Goal: Task Accomplishment & Management: Complete application form

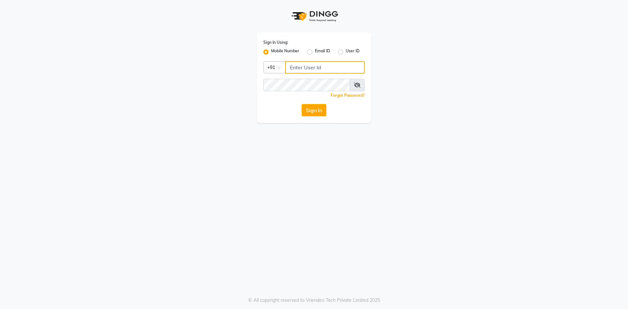
click at [292, 68] on input "Username" at bounding box center [325, 67] width 80 height 12
type input "7661809500"
click at [322, 112] on button "Sign In" at bounding box center [314, 110] width 25 height 12
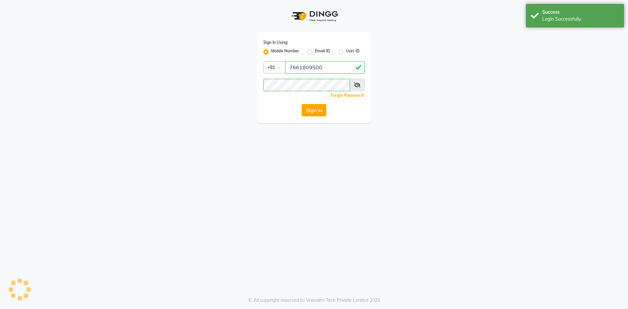
select select "8717"
select select "service"
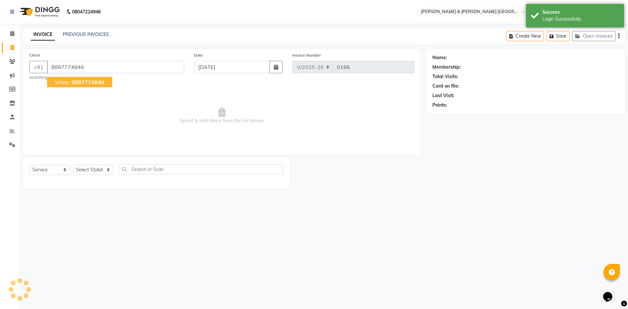
type input "8897774846"
click at [72, 86] on button "vinay 8897774846" at bounding box center [79, 82] width 65 height 10
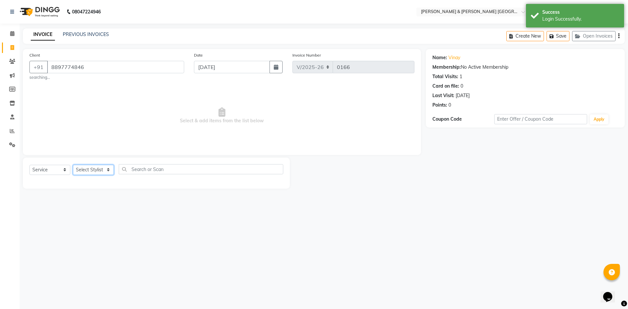
click at [94, 173] on select "Select Stylist [PERSON_NAME] [PERSON_NAME] [PERSON_NAME] [PERSON_NAME] Shabbu […" at bounding box center [93, 170] width 41 height 10
select select "88028"
click at [73, 165] on select "Select Stylist [PERSON_NAME] [PERSON_NAME] [PERSON_NAME] [PERSON_NAME] Shabbu […" at bounding box center [93, 170] width 41 height 10
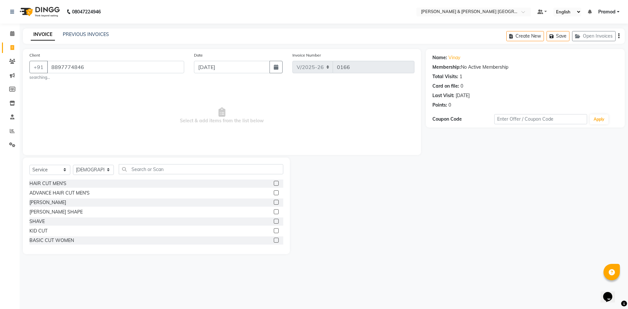
click at [274, 184] on label at bounding box center [276, 183] width 5 height 5
click at [274, 184] on input "checkbox" at bounding box center [276, 184] width 4 height 4
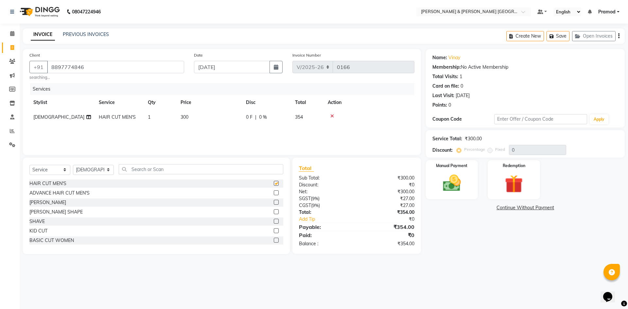
checkbox input "false"
click at [190, 117] on td "300" at bounding box center [209, 117] width 65 height 15
select select "88028"
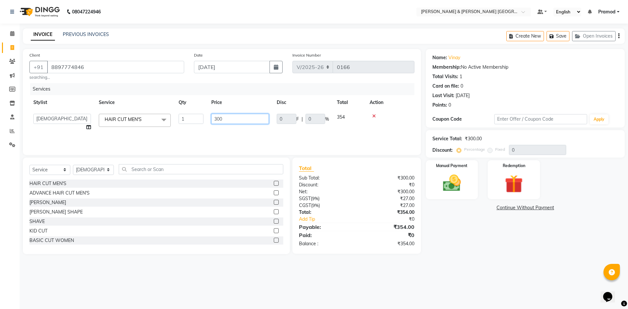
click at [239, 117] on input "300" at bounding box center [240, 119] width 58 height 10
type input "3"
type input "240"
click at [442, 178] on img at bounding box center [452, 183] width 30 height 22
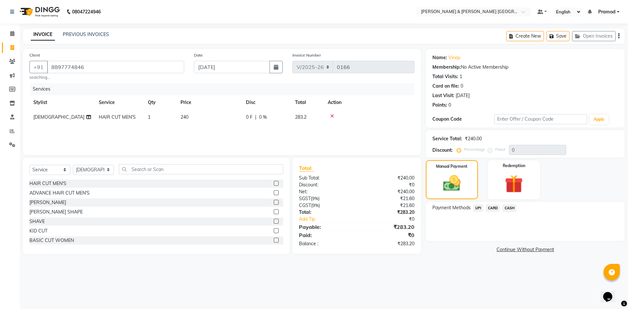
click at [199, 118] on td "240" at bounding box center [209, 117] width 65 height 15
select select "88028"
click at [467, 261] on main "INVOICE PREVIOUS INVOICES Create New Save Open Invoices Client [PHONE_NUMBER] s…" at bounding box center [324, 146] width 609 height 236
click at [478, 208] on span "UPI" at bounding box center [479, 209] width 10 height 8
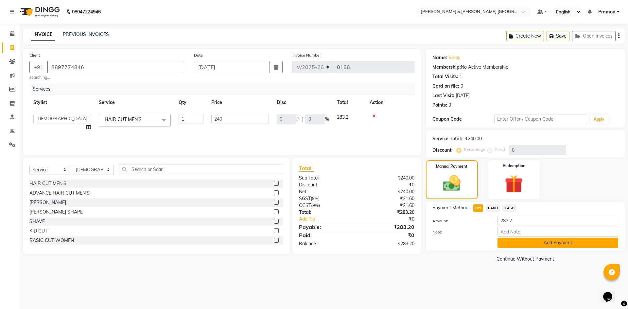
click at [518, 246] on button "Add Payment" at bounding box center [558, 243] width 121 height 10
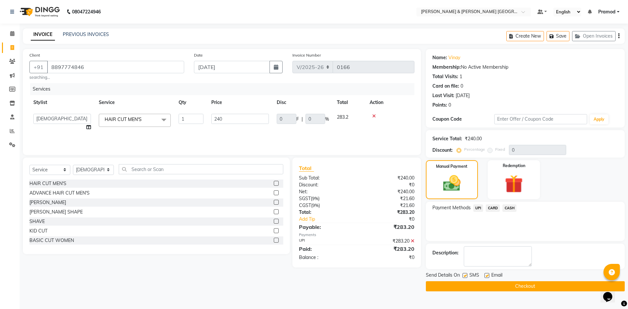
click at [495, 283] on button "Checkout" at bounding box center [525, 286] width 199 height 10
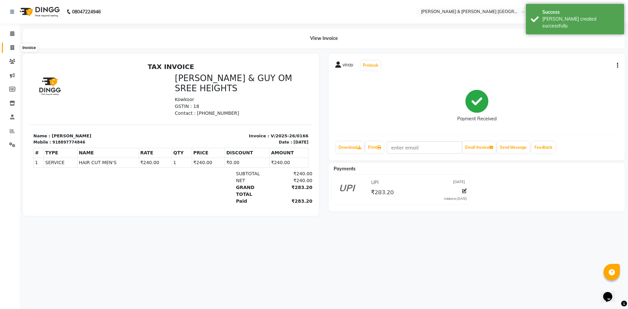
click at [13, 49] on icon at bounding box center [12, 47] width 4 height 5
select select "8717"
select select "service"
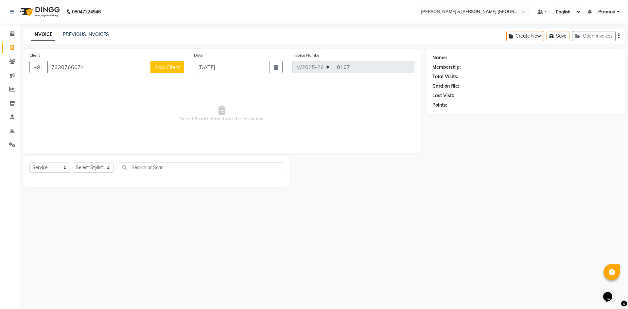
type input "7330766674"
click at [185, 28] on div "08047224946 Select Location × [PERSON_NAME] & Guy Om [GEOGRAPHIC_DATA], Kowkoor…" at bounding box center [314, 154] width 628 height 309
click at [92, 168] on select "Select Stylist [PERSON_NAME] [PERSON_NAME] [PERSON_NAME] [PERSON_NAME] Shabbu […" at bounding box center [93, 168] width 41 height 10
click at [56, 166] on select "Select Service Product Membership Package Voucher Prepaid Gift Card" at bounding box center [49, 168] width 41 height 10
select select "P"
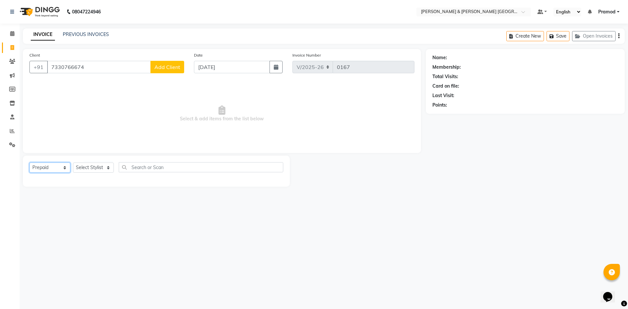
click at [29, 163] on select "Select Service Product Membership Package Voucher Prepaid Gift Card" at bounding box center [49, 168] width 41 height 10
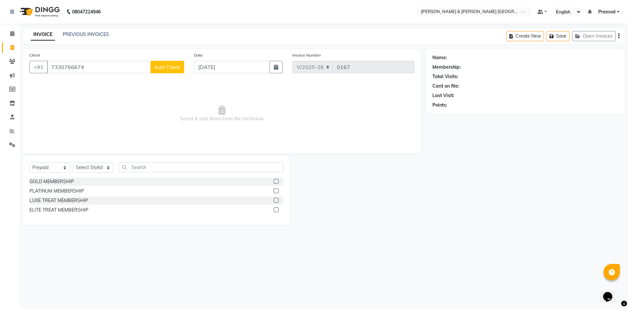
click at [277, 189] on label at bounding box center [276, 191] width 5 height 5
click at [277, 189] on input "checkbox" at bounding box center [276, 191] width 4 height 4
click at [277, 191] on label at bounding box center [276, 191] width 5 height 5
click at [277, 191] on input "checkbox" at bounding box center [276, 191] width 4 height 4
checkbox input "false"
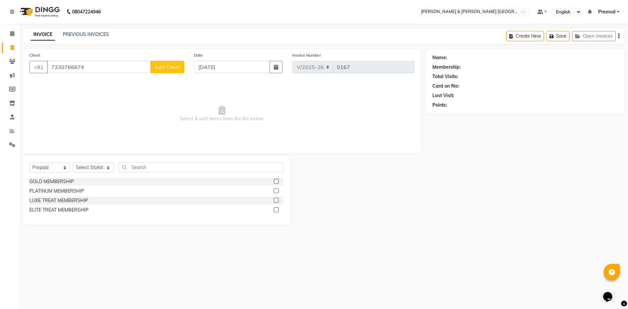
click at [95, 173] on div "Select Service Product Membership Package Voucher Prepaid Gift Card Select Styl…" at bounding box center [156, 169] width 254 height 15
click at [98, 168] on select "Select Stylist [PERSON_NAME] [PERSON_NAME] [PERSON_NAME] [PERSON_NAME] Shabbu […" at bounding box center [93, 168] width 41 height 10
select select "88018"
click at [73, 163] on select "Select Stylist [PERSON_NAME] [PERSON_NAME] [PERSON_NAME] [PERSON_NAME] Shabbu […" at bounding box center [93, 168] width 41 height 10
click at [275, 191] on label at bounding box center [276, 191] width 5 height 5
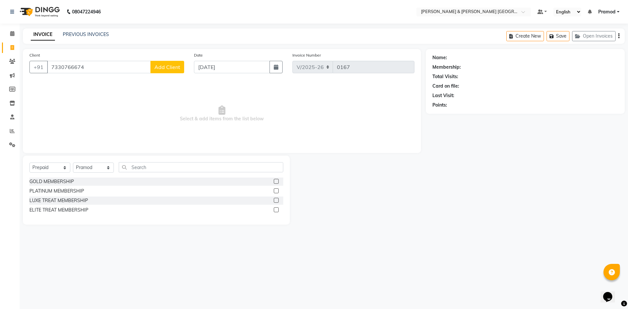
click at [275, 191] on input "checkbox" at bounding box center [276, 191] width 4 height 4
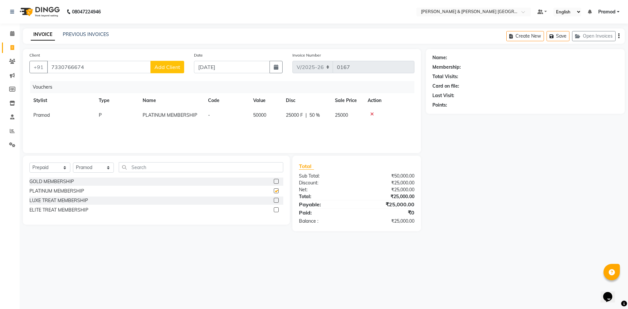
checkbox input "false"
click at [491, 177] on div "Name: Membership: Total Visits: Card on file: Last Visit: Points:" at bounding box center [528, 140] width 204 height 182
click at [50, 112] on td "Pramod" at bounding box center [61, 115] width 65 height 15
select select "88018"
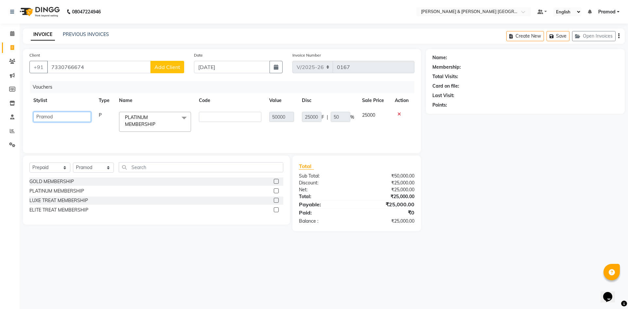
click at [53, 118] on select "[PERSON_NAME] [PERSON_NAME] [PERSON_NAME] [PERSON_NAME] Shabbu [PERSON_NAME]" at bounding box center [62, 117] width 58 height 10
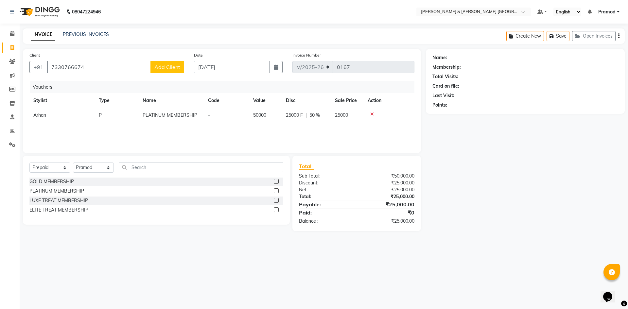
click at [212, 30] on div "INVOICE PREVIOUS INVOICES Create New Save Open Invoices" at bounding box center [324, 35] width 602 height 15
click at [161, 70] on button "Add Client" at bounding box center [168, 67] width 34 height 12
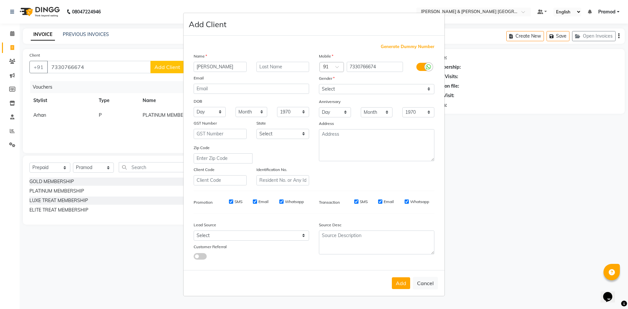
type input "[PERSON_NAME]"
drag, startPoint x: 354, startPoint y: 89, endPoint x: 345, endPoint y: 93, distance: 9.7
click at [354, 89] on select "Select [DEMOGRAPHIC_DATA] [DEMOGRAPHIC_DATA] Other Prefer Not To Say" at bounding box center [377, 89] width 116 height 10
click at [319, 84] on select "Select [DEMOGRAPHIC_DATA] [DEMOGRAPHIC_DATA] Other Prefer Not To Say" at bounding box center [377, 89] width 116 height 10
click at [336, 89] on select "Select [DEMOGRAPHIC_DATA] [DEMOGRAPHIC_DATA] Other Prefer Not To Say" at bounding box center [377, 89] width 116 height 10
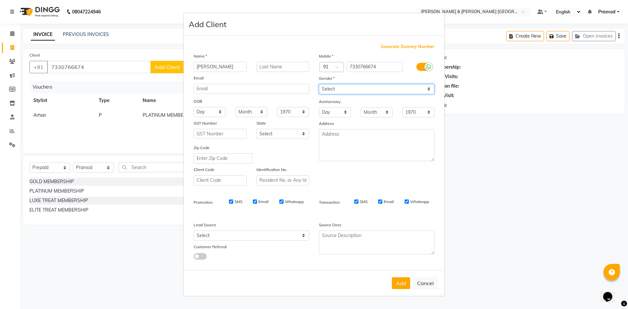
select select "[DEMOGRAPHIC_DATA]"
click at [319, 84] on select "Select [DEMOGRAPHIC_DATA] [DEMOGRAPHIC_DATA] Other Prefer Not To Say" at bounding box center [377, 89] width 116 height 10
click at [393, 284] on button "Add" at bounding box center [401, 284] width 18 height 12
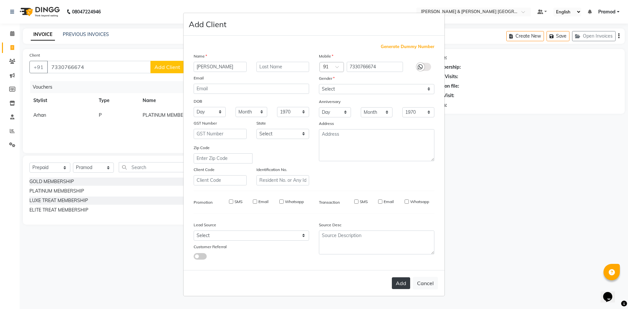
select select
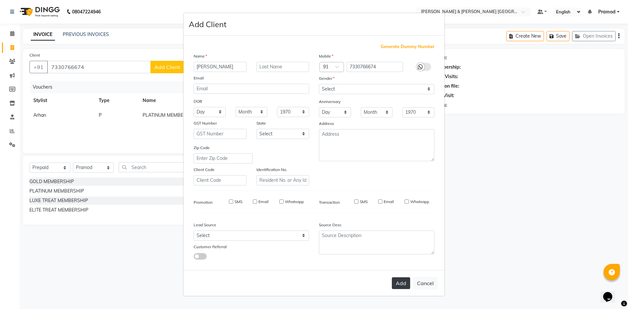
select select
checkbox input "false"
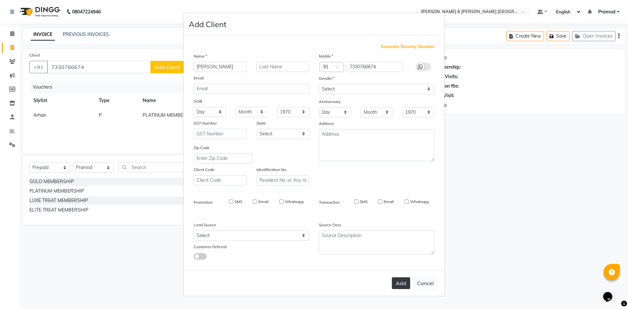
checkbox input "false"
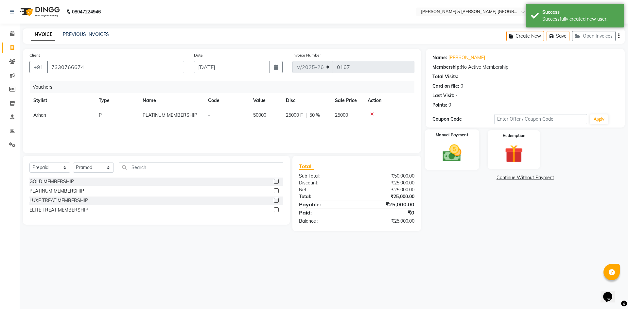
click at [444, 148] on img at bounding box center [452, 153] width 30 height 22
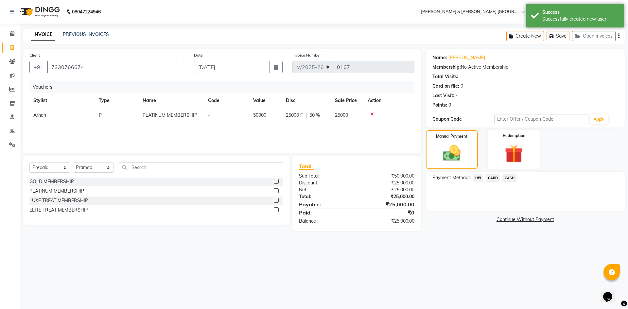
click at [482, 110] on div "Name: [PERSON_NAME] Membership: No Active Membership Total Visits: Card on file…" at bounding box center [525, 88] width 199 height 79
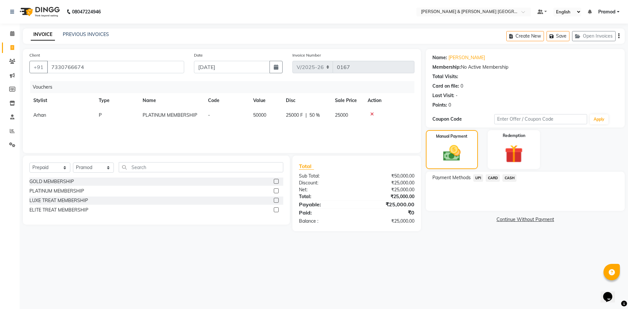
click at [45, 115] on span "Arhan" at bounding box center [39, 115] width 13 height 6
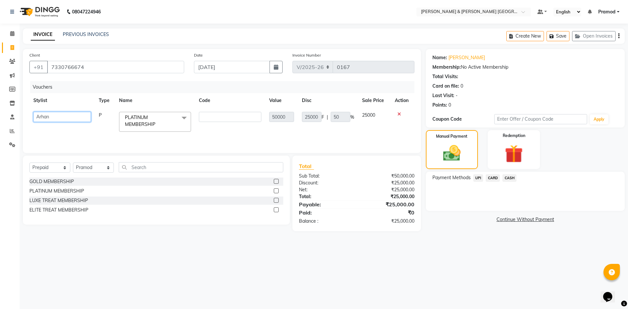
click at [45, 116] on select "[PERSON_NAME] [PERSON_NAME] [PERSON_NAME] [PERSON_NAME] Shabbu [PERSON_NAME]" at bounding box center [62, 117] width 58 height 10
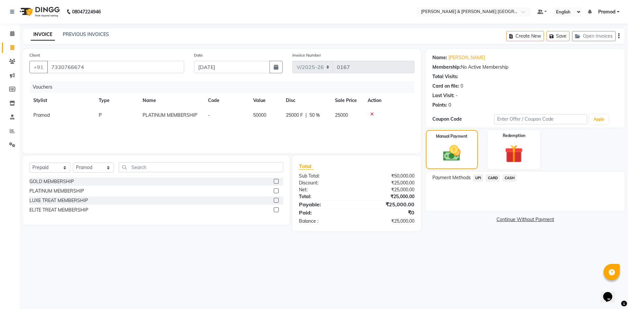
click at [181, 40] on div "INVOICE PREVIOUS INVOICES Create New Save Open Invoices" at bounding box center [324, 35] width 602 height 15
click at [478, 177] on span "UPI" at bounding box center [479, 178] width 10 height 8
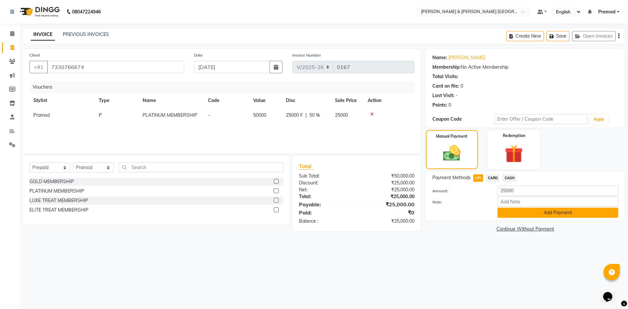
click at [513, 214] on button "Add Payment" at bounding box center [558, 213] width 121 height 10
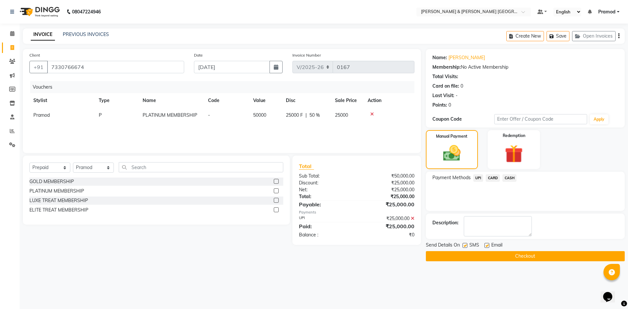
click at [484, 256] on button "Checkout" at bounding box center [525, 256] width 199 height 10
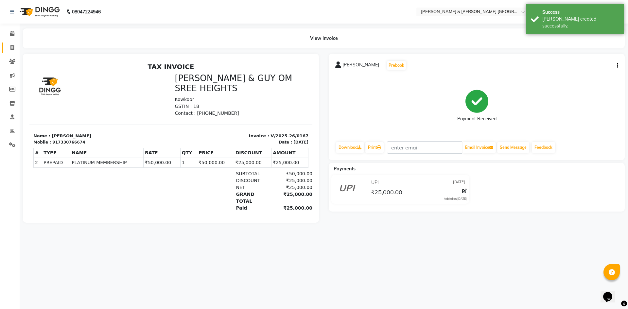
click at [14, 47] on span at bounding box center [12, 48] width 11 height 8
select select "service"
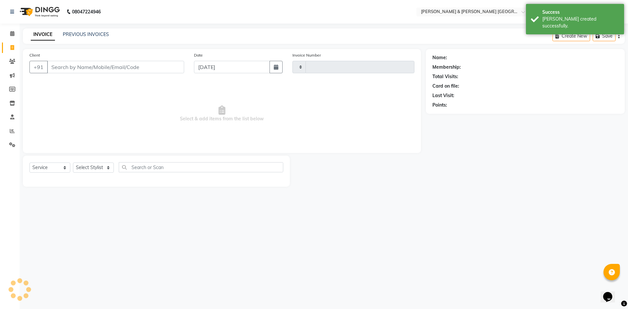
type input "0168"
select select "8717"
click at [92, 34] on link "PREVIOUS INVOICES" at bounding box center [86, 34] width 46 height 6
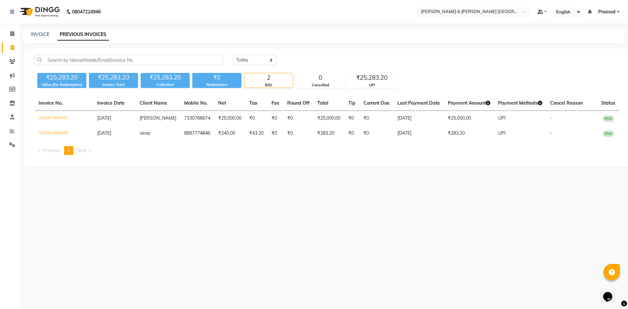
click at [291, 47] on main "INVOICE PREVIOUS INVOICES [DATE] [DATE] Custom Range ₹25,283.20 Value (Ex. Rede…" at bounding box center [324, 102] width 609 height 148
drag, startPoint x: 238, startPoint y: 56, endPoint x: 240, endPoint y: 63, distance: 6.8
click at [238, 57] on select "[DATE] [DATE] Custom Range" at bounding box center [255, 60] width 44 height 10
select select "range"
click at [233, 55] on select "[DATE] [DATE] Custom Range" at bounding box center [255, 60] width 44 height 10
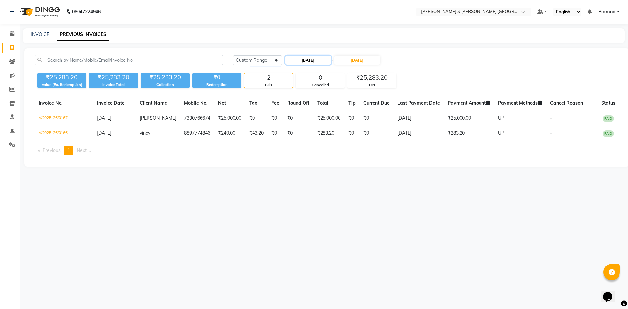
click at [316, 59] on input "[DATE]" at bounding box center [308, 60] width 46 height 9
select select "9"
select select "2025"
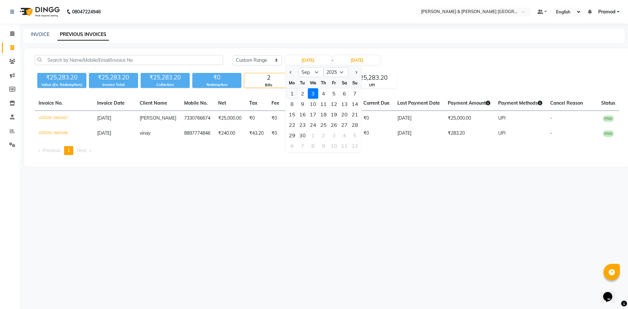
click at [293, 92] on div "1" at bounding box center [292, 93] width 10 height 10
type input "[DATE]"
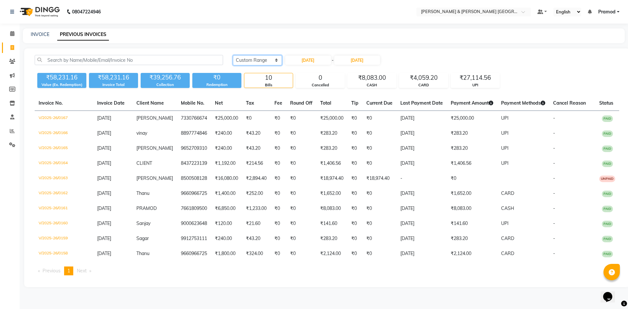
click at [260, 57] on select "[DATE] [DATE] Custom Range" at bounding box center [257, 60] width 49 height 10
select select "[DATE]"
click at [233, 55] on select "[DATE] [DATE] Custom Range" at bounding box center [257, 60] width 49 height 10
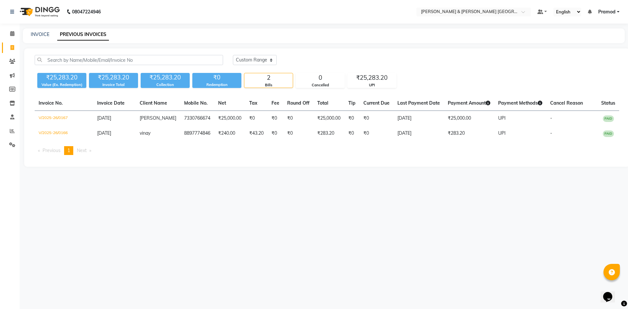
click at [252, 22] on nav "08047224946 Select Location × [PERSON_NAME] & Guy Om [GEOGRAPHIC_DATA], Kowkoor…" at bounding box center [314, 12] width 628 height 24
click at [275, 215] on div "08047224946 Select Location × [PERSON_NAME] & Guy Om [GEOGRAPHIC_DATA], Kowkoor…" at bounding box center [314, 154] width 628 height 309
click at [33, 37] on link "INVOICE" at bounding box center [40, 34] width 19 height 6
select select "8717"
select select "service"
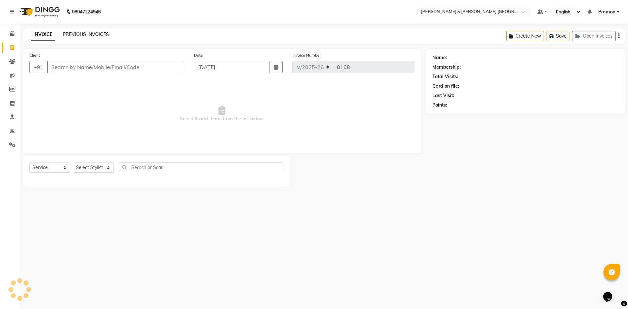
click at [69, 32] on link "PREVIOUS INVOICES" at bounding box center [86, 34] width 46 height 6
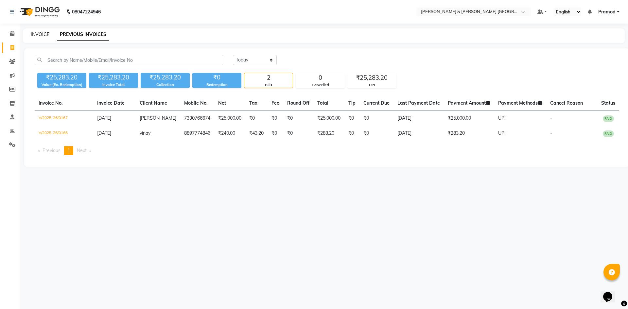
click at [44, 33] on link "INVOICE" at bounding box center [40, 34] width 19 height 6
select select "service"
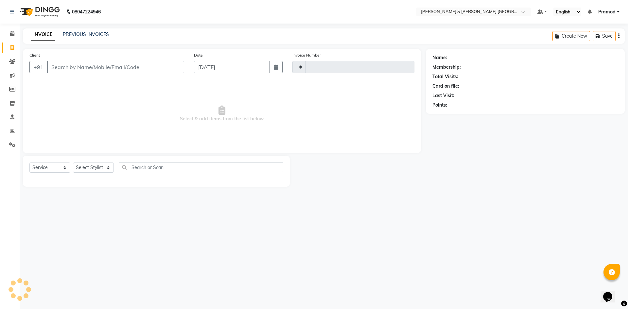
type input "0168"
select select "8717"
click at [72, 38] on div "PREVIOUS INVOICES" at bounding box center [86, 34] width 46 height 7
click at [85, 31] on div "PREVIOUS INVOICES" at bounding box center [86, 34] width 46 height 7
click at [80, 27] on div "08047224946 Select Location × [PERSON_NAME] & Guy Om [GEOGRAPHIC_DATA], Kowkoor…" at bounding box center [314, 154] width 628 height 309
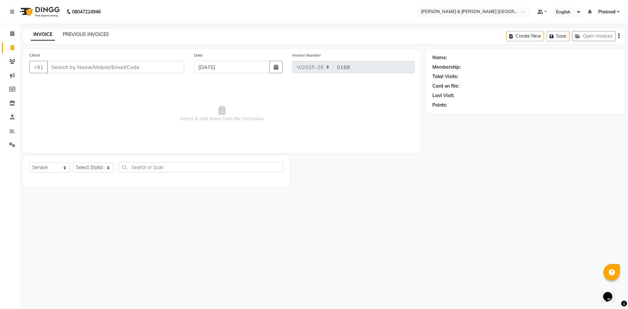
click at [80, 33] on link "PREVIOUS INVOICES" at bounding box center [86, 34] width 46 height 6
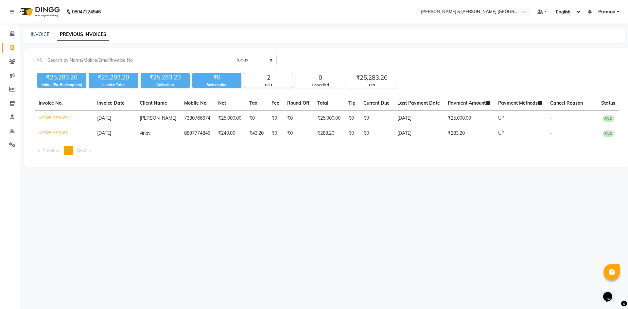
click at [39, 31] on div "INVOICE PREVIOUS INVOICES" at bounding box center [324, 35] width 602 height 15
click at [39, 34] on link "INVOICE" at bounding box center [40, 34] width 19 height 6
select select "8717"
select select "service"
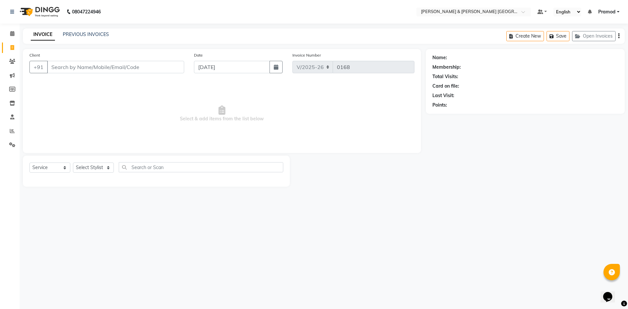
click at [93, 177] on div "Select Service Product Membership Package Voucher Prepaid Gift Card Select Styl…" at bounding box center [156, 169] width 254 height 15
drag, startPoint x: 93, startPoint y: 173, endPoint x: 94, endPoint y: 169, distance: 3.9
click at [93, 173] on select "Select Stylist [PERSON_NAME] [PERSON_NAME] [PERSON_NAME] [PERSON_NAME] Shabbu […" at bounding box center [93, 168] width 41 height 10
select select "88027"
click at [73, 163] on select "Select Stylist [PERSON_NAME] [PERSON_NAME] [PERSON_NAME] [PERSON_NAME] Shabbu […" at bounding box center [93, 168] width 41 height 10
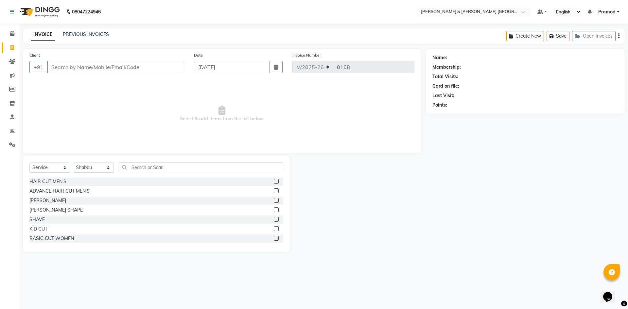
click at [274, 183] on label at bounding box center [276, 181] width 5 height 5
click at [274, 183] on input "checkbox" at bounding box center [276, 182] width 4 height 4
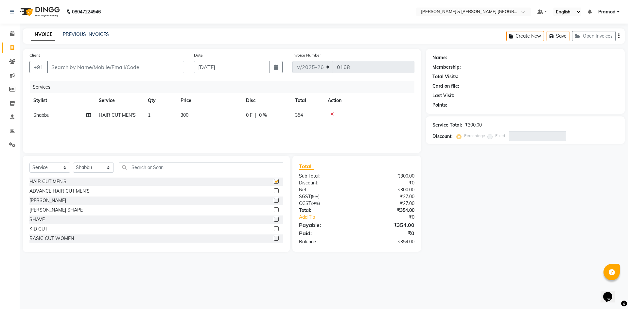
checkbox input "false"
click at [199, 113] on td "300" at bounding box center [209, 115] width 65 height 15
select select "88027"
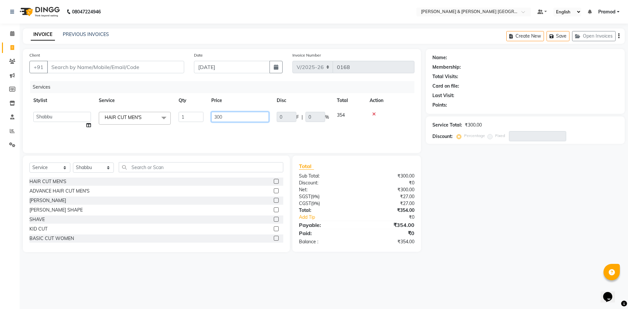
click at [233, 120] on input "300" at bounding box center [240, 117] width 58 height 10
type input "3"
type input "8"
type input "240"
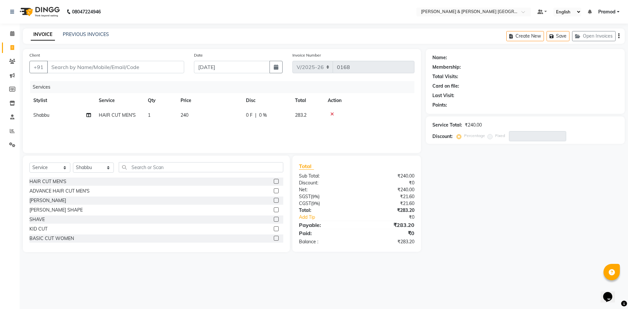
drag, startPoint x: 576, startPoint y: 218, endPoint x: 539, endPoint y: 221, distance: 36.4
click at [574, 220] on div "Name: Membership: Total Visits: Card on file: Last Visit: Points: Service Total…" at bounding box center [528, 150] width 204 height 203
drag, startPoint x: 95, startPoint y: 169, endPoint x: 91, endPoint y: 171, distance: 4.1
click at [95, 169] on select "Select Stylist [PERSON_NAME] [PERSON_NAME] [PERSON_NAME] [PERSON_NAME] Shabbu […" at bounding box center [93, 168] width 41 height 10
select select "89744"
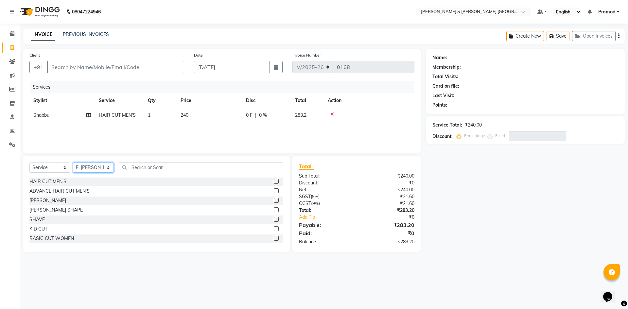
click at [73, 163] on select "Select Stylist [PERSON_NAME] [PERSON_NAME] [PERSON_NAME] [PERSON_NAME] Shabbu […" at bounding box center [93, 168] width 41 height 10
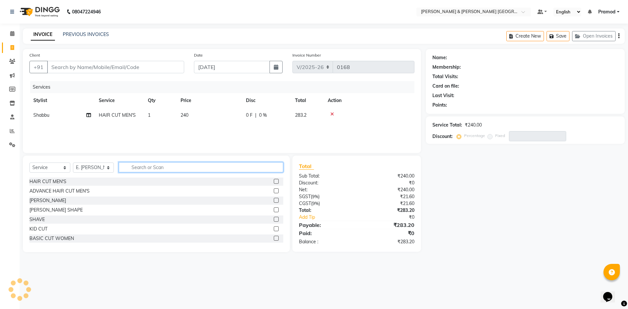
click at [141, 167] on input "text" at bounding box center [201, 167] width 165 height 10
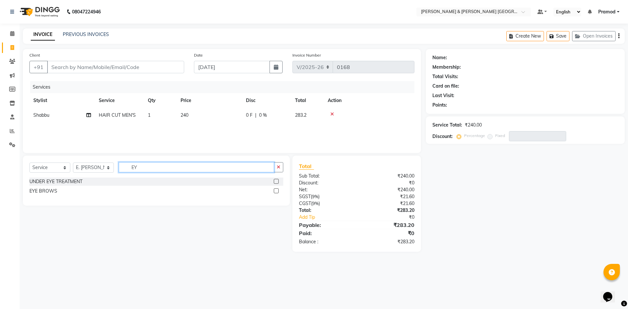
type input "EY"
click at [278, 192] on label at bounding box center [276, 191] width 5 height 5
click at [278, 192] on input "checkbox" at bounding box center [276, 191] width 4 height 4
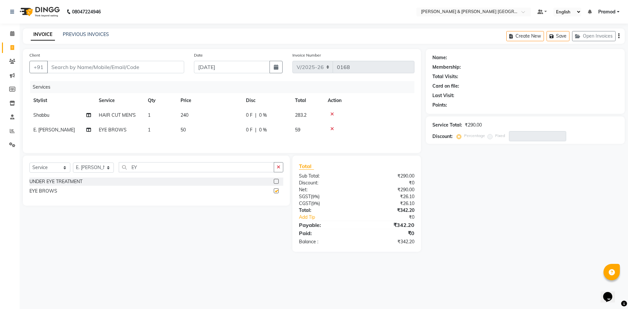
checkbox input "false"
click at [274, 166] on button "button" at bounding box center [278, 167] width 9 height 10
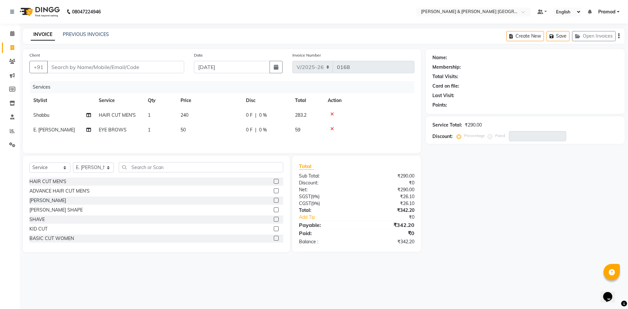
click at [484, 188] on div "Name: Membership: Total Visits: Card on file: Last Visit: Points: Service Total…" at bounding box center [528, 150] width 204 height 203
click at [92, 60] on div "Client +91" at bounding box center [107, 65] width 165 height 27
click at [98, 69] on input "Client" at bounding box center [115, 67] width 137 height 12
type input "9"
type input "0"
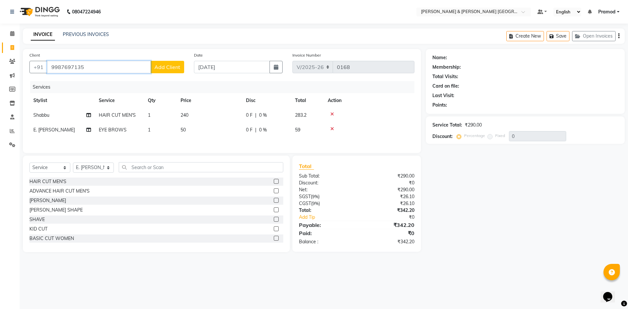
type input "9987697135"
click at [158, 70] on span "Add Client" at bounding box center [167, 67] width 26 height 7
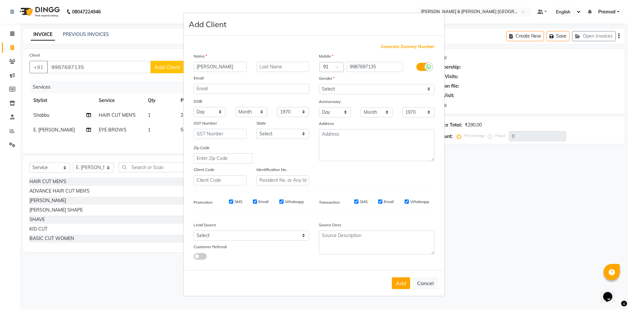
type input "[PERSON_NAME]"
drag, startPoint x: 344, startPoint y: 92, endPoint x: 341, endPoint y: 94, distance: 3.4
click at [344, 92] on select "Select [DEMOGRAPHIC_DATA] [DEMOGRAPHIC_DATA] Other Prefer Not To Say" at bounding box center [377, 89] width 116 height 10
select select "[DEMOGRAPHIC_DATA]"
click at [319, 84] on select "Select [DEMOGRAPHIC_DATA] [DEMOGRAPHIC_DATA] Other Prefer Not To Say" at bounding box center [377, 89] width 116 height 10
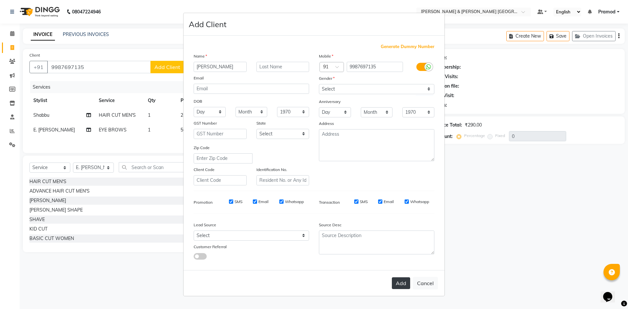
click at [394, 286] on button "Add" at bounding box center [401, 284] width 18 height 12
select select
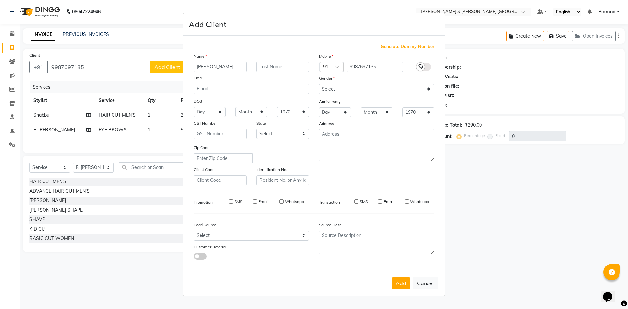
select select
checkbox input "false"
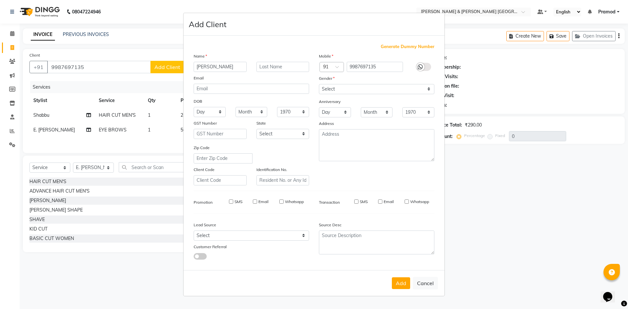
checkbox input "false"
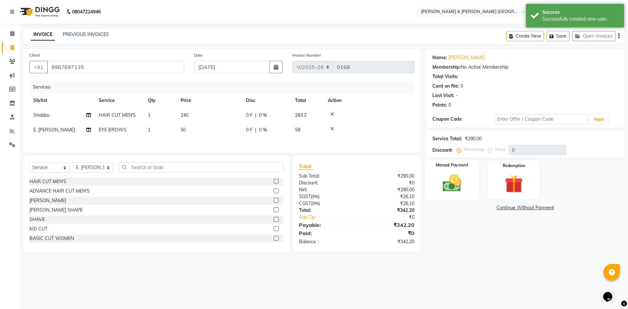
click at [460, 188] on img at bounding box center [452, 183] width 30 height 22
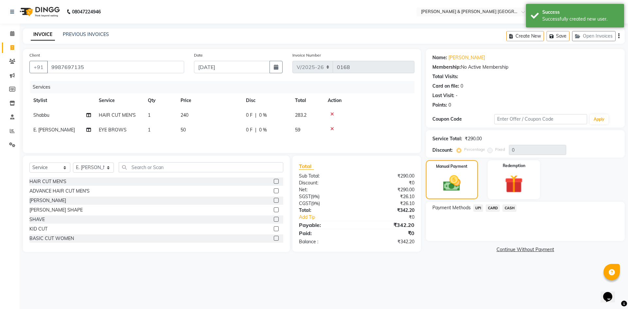
click at [475, 207] on span "UPI" at bounding box center [479, 209] width 10 height 8
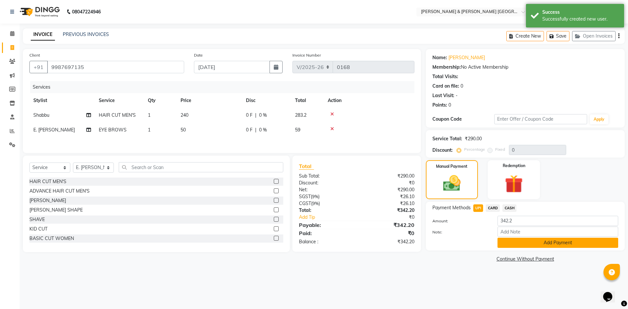
click at [503, 242] on button "Add Payment" at bounding box center [558, 243] width 121 height 10
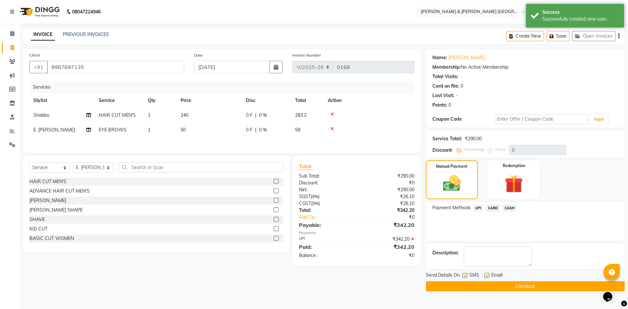
click at [470, 291] on button "Checkout" at bounding box center [525, 286] width 199 height 10
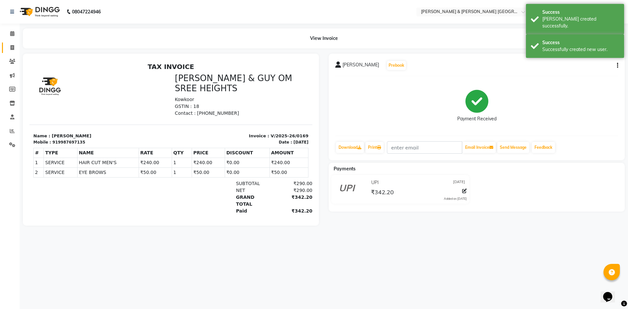
drag, startPoint x: 14, startPoint y: 52, endPoint x: 18, endPoint y: 51, distance: 4.0
click at [14, 52] on link "Invoice" at bounding box center [10, 48] width 16 height 11
select select "8717"
select select "service"
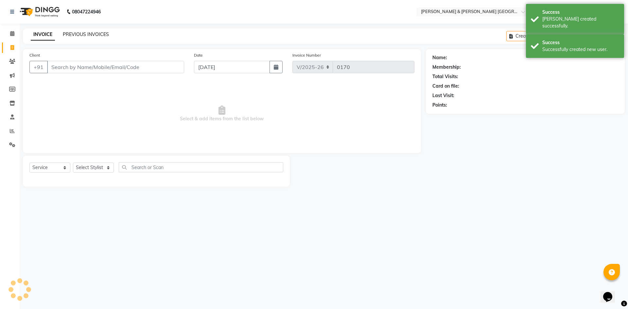
click at [108, 35] on link "PREVIOUS INVOICES" at bounding box center [86, 34] width 46 height 6
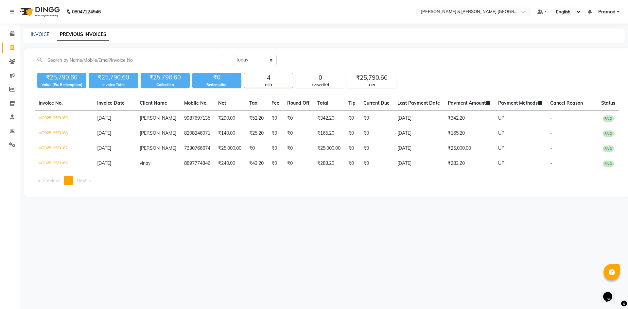
click at [215, 234] on div "08047224946 Select Location × [PERSON_NAME] & Guy Om [GEOGRAPHIC_DATA], Kowkoor…" at bounding box center [314, 154] width 628 height 309
click at [267, 32] on div "INVOICE PREVIOUS INVOICES" at bounding box center [320, 34] width 594 height 7
click at [45, 33] on link "INVOICE" at bounding box center [40, 34] width 19 height 6
select select "service"
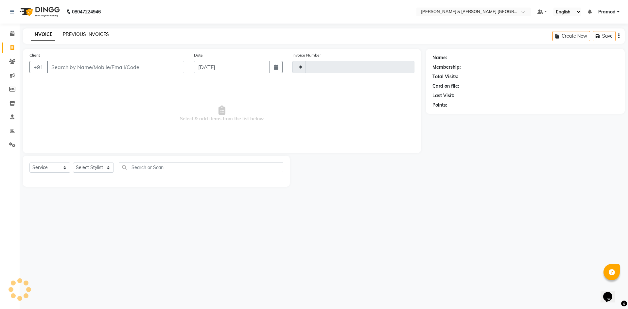
type input "0170"
select select "8717"
click at [77, 33] on link "PREVIOUS INVOICES" at bounding box center [86, 34] width 46 height 6
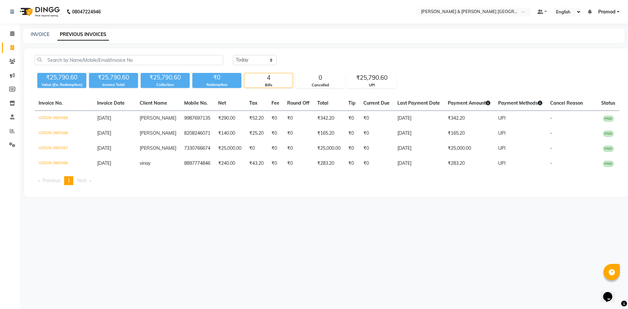
click at [133, 3] on nav "08047224946 Select Location × [PERSON_NAME] & Guy Om [GEOGRAPHIC_DATA], Kowkoor…" at bounding box center [314, 12] width 628 height 24
click at [38, 31] on link "INVOICE" at bounding box center [40, 34] width 19 height 6
select select "8717"
select select "service"
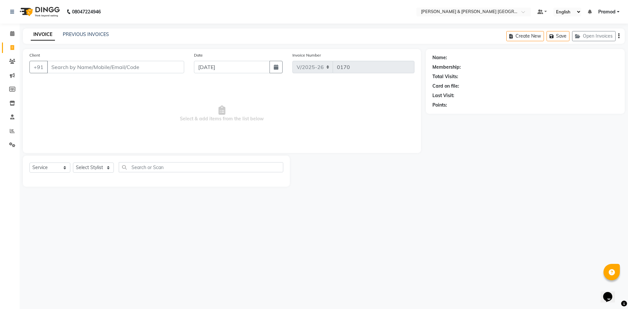
click at [88, 29] on div "INVOICE PREVIOUS INVOICES Create New Save Open Invoices" at bounding box center [324, 35] width 602 height 15
click at [88, 36] on link "PREVIOUS INVOICES" at bounding box center [86, 34] width 46 height 6
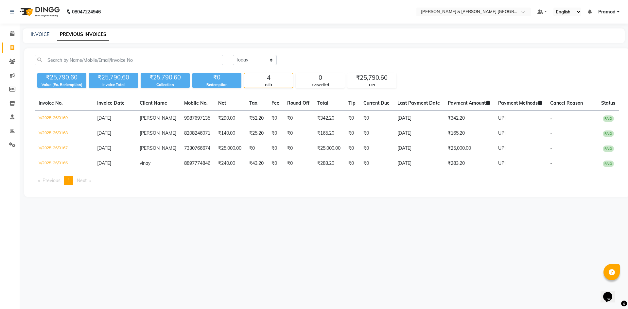
click at [30, 34] on div "INVOICE PREVIOUS INVOICES" at bounding box center [320, 34] width 594 height 7
click at [49, 31] on div "INVOICE PREVIOUS INVOICES" at bounding box center [320, 34] width 594 height 7
click at [46, 32] on link "INVOICE" at bounding box center [40, 34] width 19 height 6
select select "8717"
select select "service"
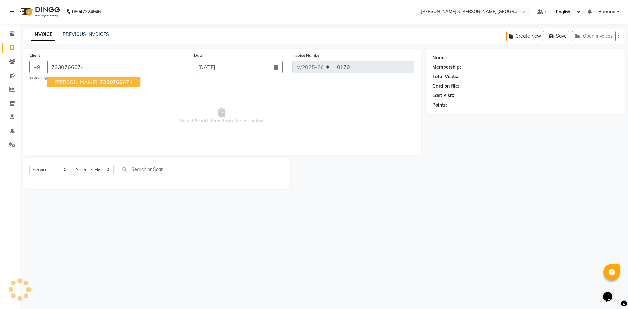
type input "7330766674"
click at [108, 86] on button "[PERSON_NAME] 7330766 674" at bounding box center [93, 82] width 93 height 10
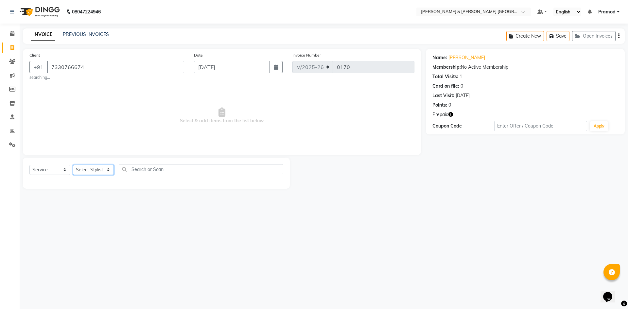
click at [90, 169] on select "Select Stylist [PERSON_NAME] [PERSON_NAME] [PERSON_NAME] [PERSON_NAME] Shabbu […" at bounding box center [93, 170] width 41 height 10
select select "88029"
click at [73, 165] on select "Select Stylist [PERSON_NAME] [PERSON_NAME] [PERSON_NAME] [PERSON_NAME] Shabbu […" at bounding box center [93, 170] width 41 height 10
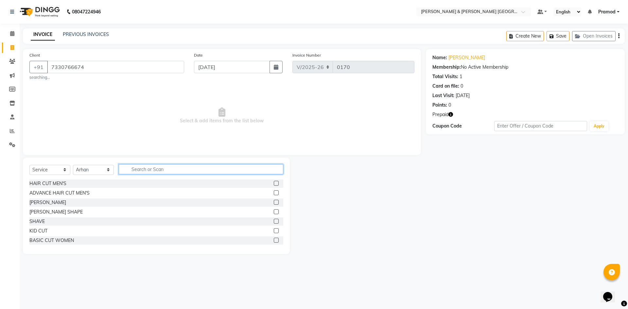
click at [170, 170] on input "text" at bounding box center [201, 169] width 165 height 10
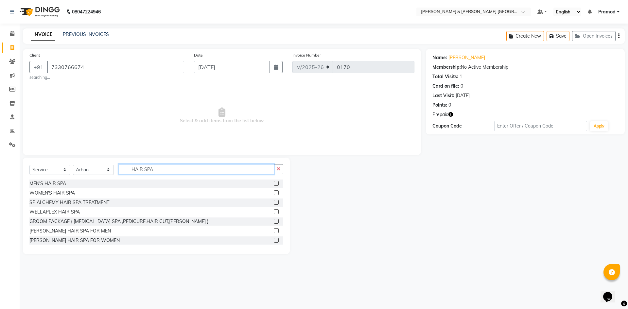
type input "HAIR SPA"
click at [274, 193] on label at bounding box center [276, 192] width 5 height 5
click at [274, 193] on input "checkbox" at bounding box center [276, 193] width 4 height 4
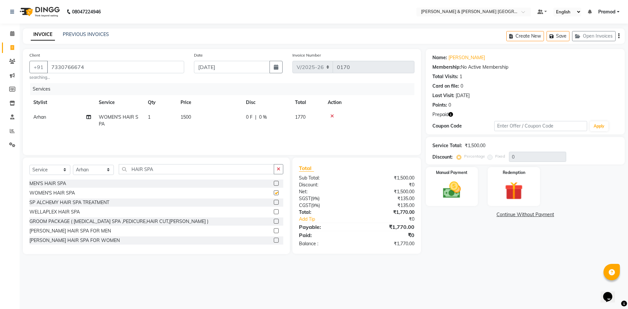
checkbox input "false"
click at [196, 117] on td "1500" at bounding box center [209, 121] width 65 height 22
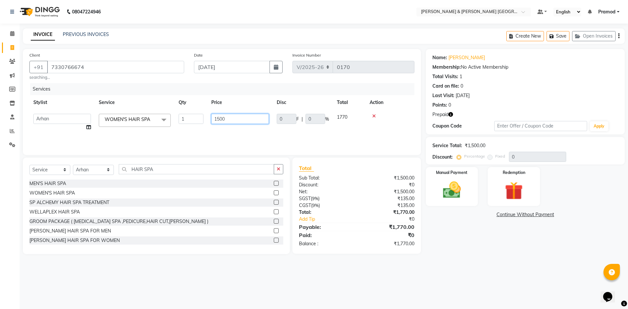
click at [225, 114] on input "1500" at bounding box center [240, 119] width 58 height 10
type input "1"
type input "2300"
click at [527, 76] on div "Total Visits: 1" at bounding box center [526, 76] width 186 height 7
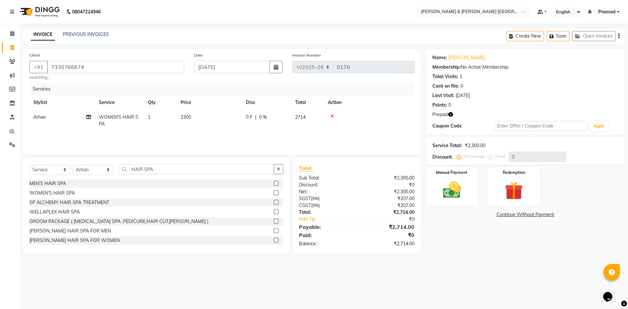
click at [453, 115] on icon "button" at bounding box center [451, 114] width 5 height 5
click at [481, 112] on div "Prepaid" at bounding box center [526, 114] width 186 height 7
click at [454, 183] on img at bounding box center [452, 190] width 30 height 22
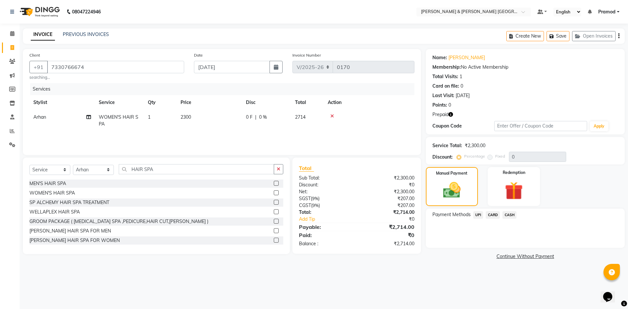
click at [482, 104] on div "Points: 0" at bounding box center [526, 105] width 186 height 7
click at [509, 177] on div "Redemption" at bounding box center [514, 187] width 54 height 40
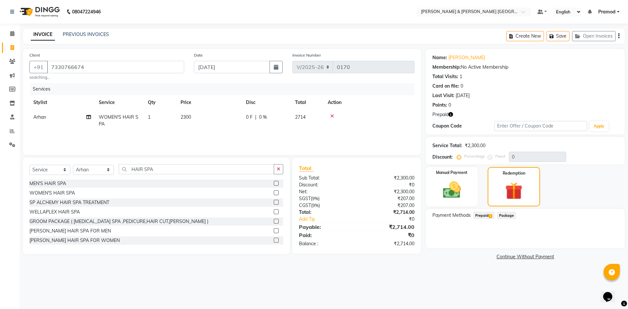
click at [488, 214] on span "Prepaid 1" at bounding box center [484, 216] width 21 height 8
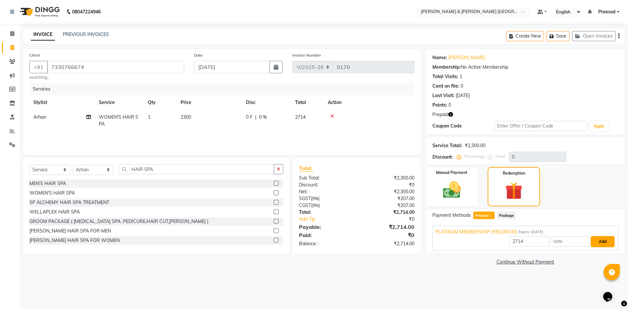
click at [605, 241] on button "Add" at bounding box center [603, 241] width 24 height 11
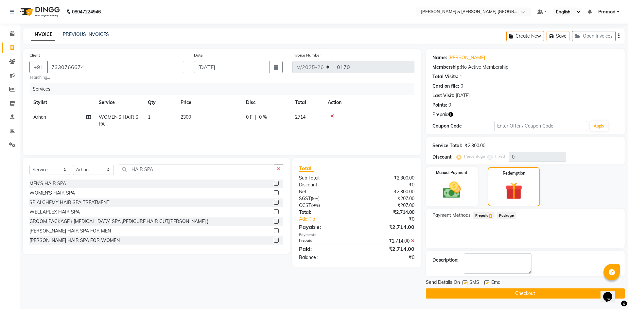
click at [513, 295] on button "Checkout" at bounding box center [525, 294] width 199 height 10
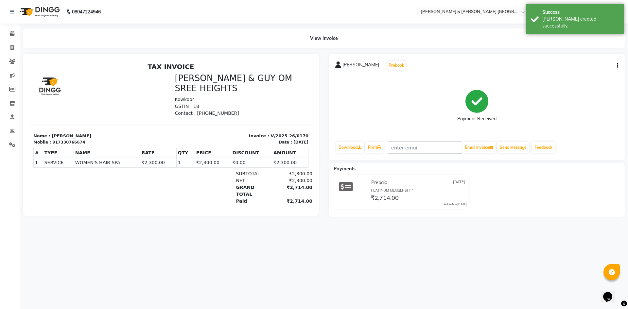
scroll to position [5, 0]
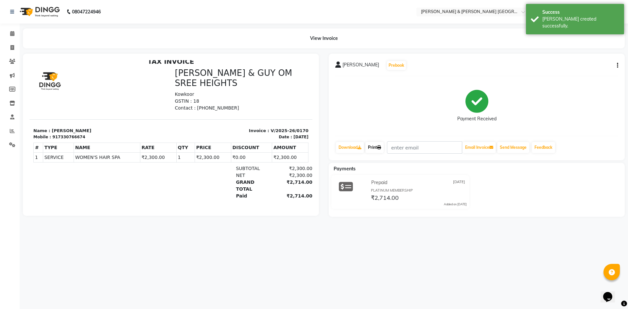
click at [373, 148] on link "Print" at bounding box center [375, 147] width 18 height 11
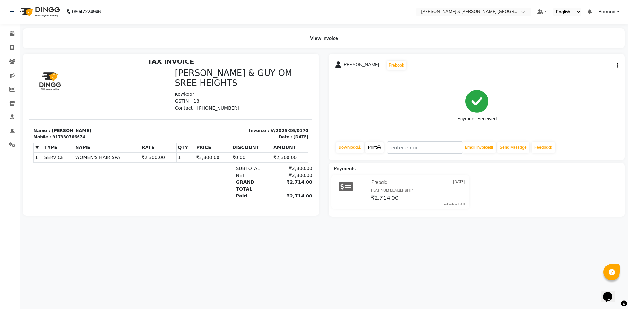
scroll to position [0, 0]
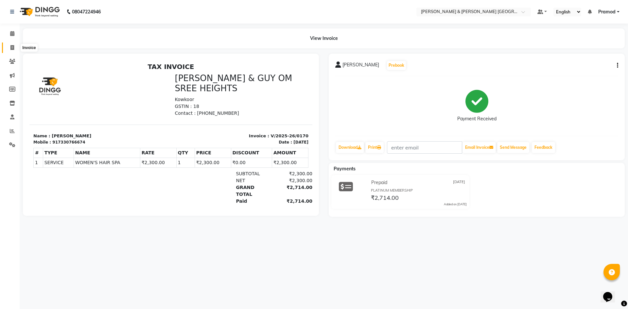
click at [13, 45] on icon at bounding box center [12, 47] width 4 height 5
select select "service"
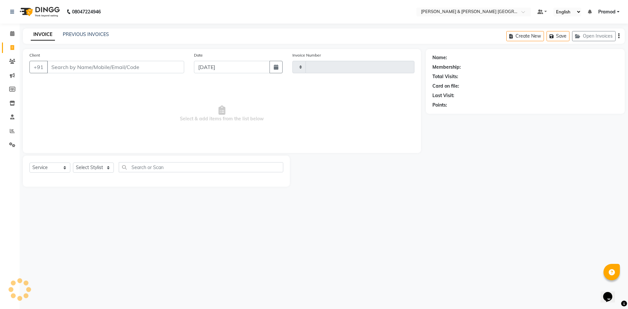
type input "0171"
select select "8717"
click at [69, 35] on link "PREVIOUS INVOICES" at bounding box center [86, 34] width 46 height 6
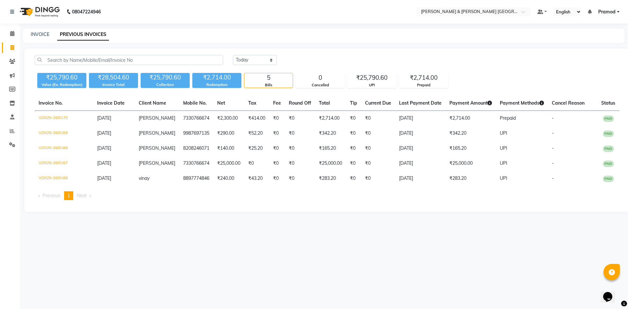
click at [38, 37] on div "INVOICE" at bounding box center [40, 34] width 19 height 7
click at [40, 37] on link "INVOICE" at bounding box center [40, 34] width 19 height 6
select select "8717"
select select "service"
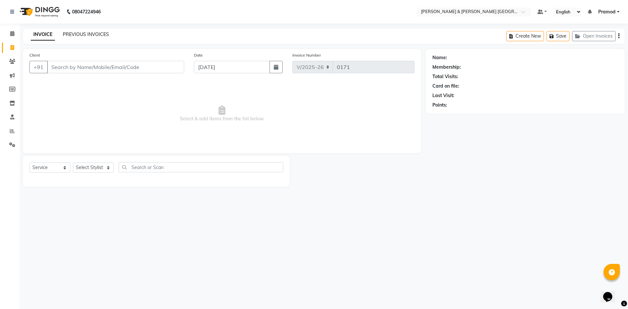
click at [94, 36] on link "PREVIOUS INVOICES" at bounding box center [86, 34] width 46 height 6
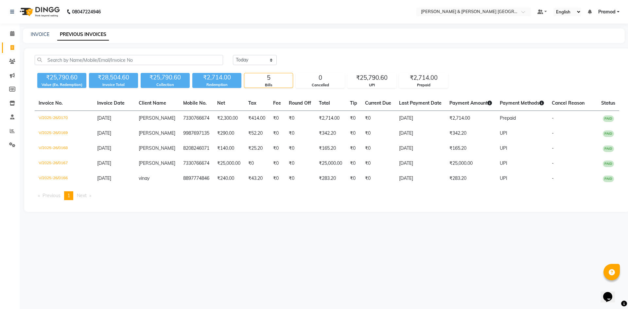
click at [196, 45] on main "INVOICE PREVIOUS INVOICES [DATE] [DATE] Custom Range ₹25,790.60 Value (Ex. Rede…" at bounding box center [324, 124] width 609 height 193
click at [40, 36] on link "INVOICE" at bounding box center [40, 34] width 19 height 6
select select "8717"
select select "service"
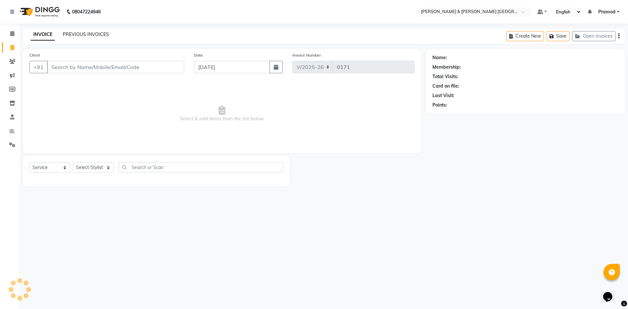
click at [91, 34] on link "PREVIOUS INVOICES" at bounding box center [86, 34] width 46 height 6
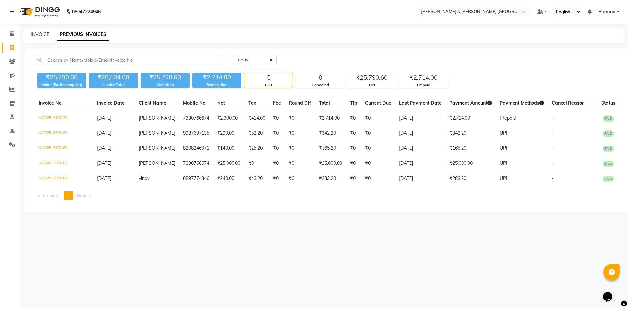
drag, startPoint x: 148, startPoint y: 19, endPoint x: 176, endPoint y: 19, distance: 28.1
click at [176, 19] on nav "08047224946 Select Location × [PERSON_NAME] & Guy Om [GEOGRAPHIC_DATA], Kowkoor…" at bounding box center [314, 12] width 628 height 24
click at [177, 18] on nav "08047224946 Select Location × [PERSON_NAME] & Guy Om [GEOGRAPHIC_DATA], Kowkoor…" at bounding box center [314, 12] width 628 height 24
click at [35, 30] on div "INVOICE PREVIOUS INVOICES" at bounding box center [324, 35] width 602 height 15
click at [35, 34] on link "INVOICE" at bounding box center [40, 34] width 19 height 6
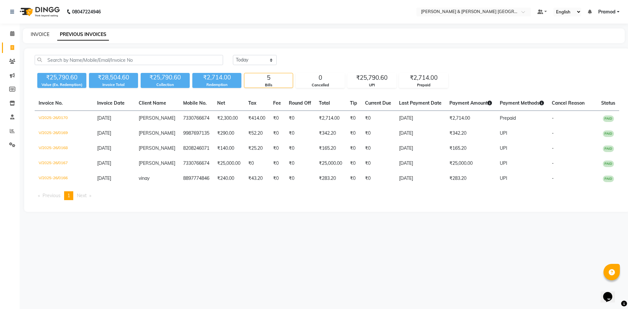
select select "service"
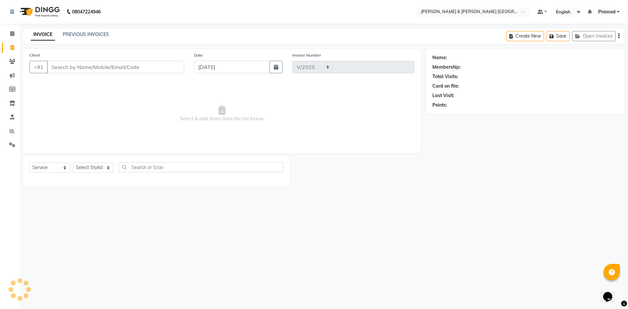
select select "8717"
type input "0171"
click at [83, 33] on link "PREVIOUS INVOICES" at bounding box center [86, 34] width 46 height 6
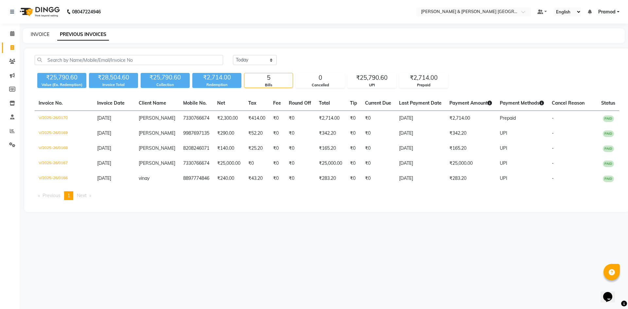
click at [45, 34] on link "INVOICE" at bounding box center [40, 34] width 19 height 6
select select "8717"
select select "service"
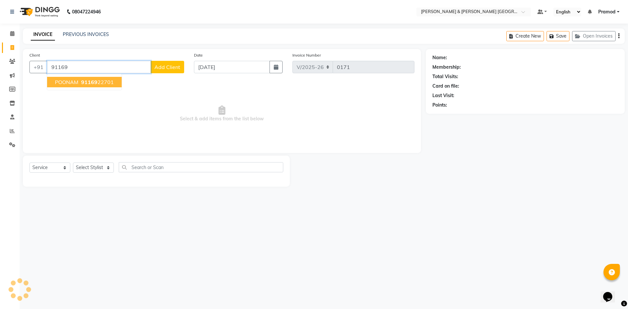
click at [99, 79] on ngb-highlight "91169 22701" at bounding box center [97, 82] width 34 height 7
type input "9116922701"
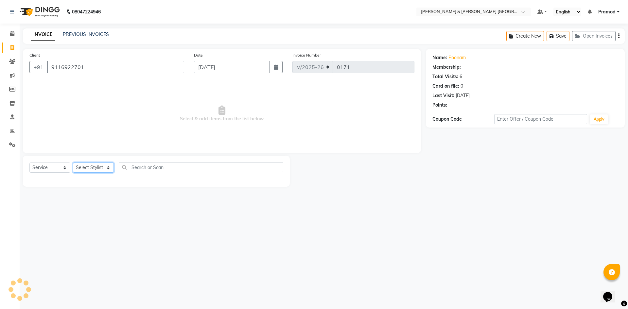
click at [101, 168] on select "Select Stylist [PERSON_NAME] [PERSON_NAME] [PERSON_NAME] [PERSON_NAME] Shabbu […" at bounding box center [93, 168] width 41 height 10
select select "88025"
click at [73, 163] on select "Select Stylist [PERSON_NAME] [PERSON_NAME] [PERSON_NAME] [PERSON_NAME] Shabbu […" at bounding box center [93, 168] width 41 height 10
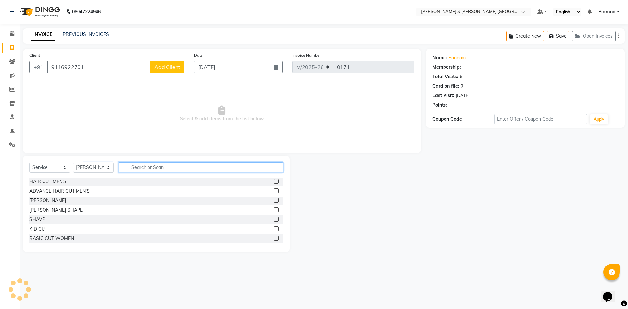
click at [142, 167] on input "text" at bounding box center [201, 167] width 165 height 10
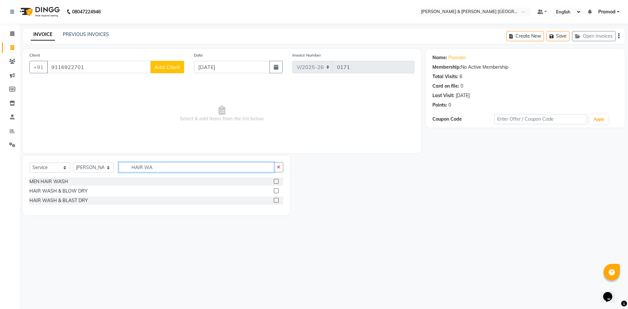
type input "HAIR WA"
click at [273, 199] on div "HAIR WASH & BLAST DRY" at bounding box center [156, 201] width 254 height 8
click at [276, 200] on label at bounding box center [276, 200] width 5 height 5
click at [276, 200] on input "checkbox" at bounding box center [276, 201] width 4 height 4
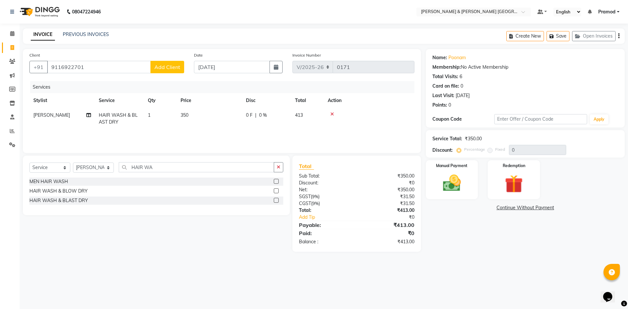
checkbox input "false"
click at [196, 114] on td "350" at bounding box center [209, 119] width 65 height 22
select select "88025"
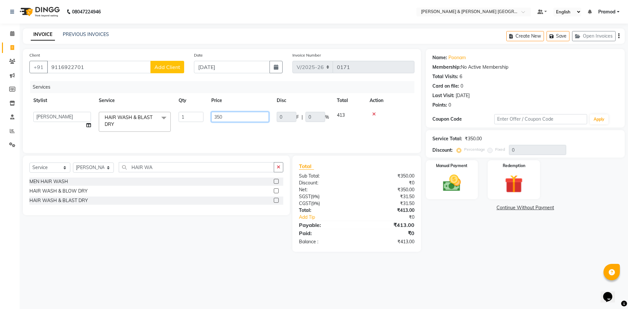
click at [230, 117] on input "350" at bounding box center [240, 117] width 58 height 10
type input "300"
click at [500, 236] on div "Name: Poonam Membership: No Active Membership Total Visits: 6 Card on file: 0 L…" at bounding box center [528, 150] width 204 height 203
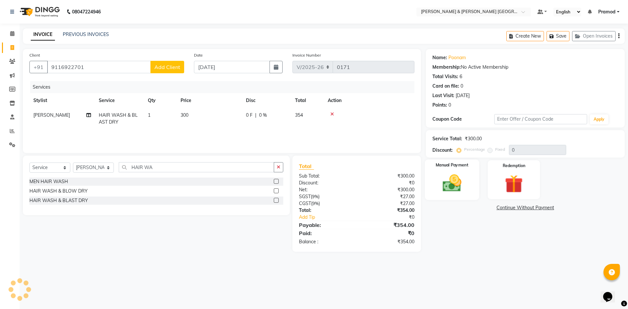
click at [444, 178] on img at bounding box center [452, 183] width 30 height 22
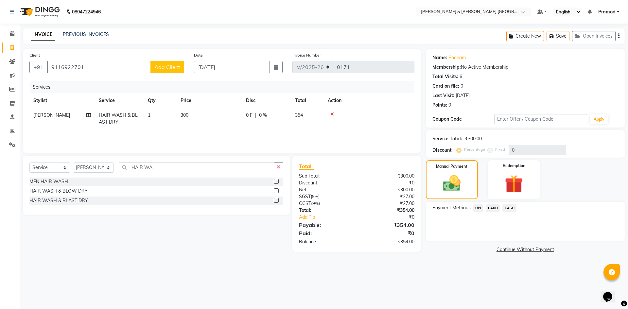
click at [478, 205] on span "UPI" at bounding box center [479, 209] width 10 height 8
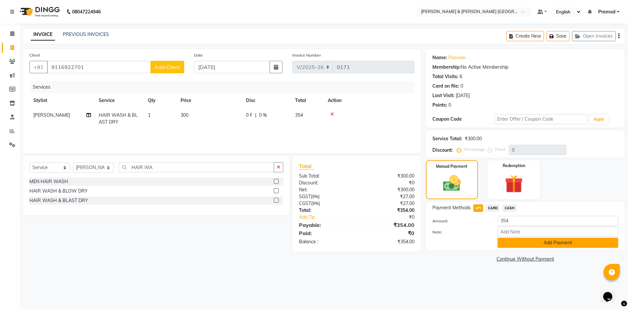
click at [535, 244] on button "Add Payment" at bounding box center [558, 243] width 121 height 10
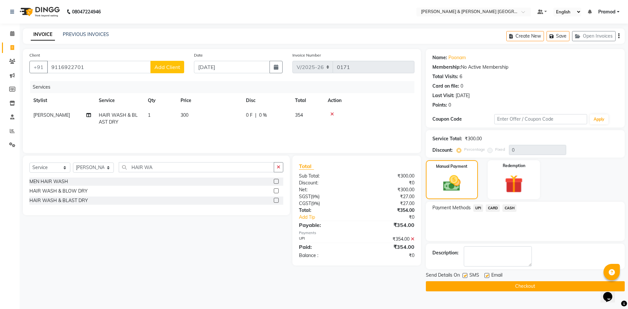
click at [481, 287] on button "Checkout" at bounding box center [525, 286] width 199 height 10
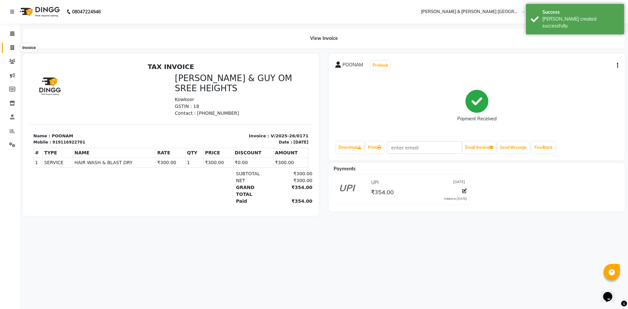
click at [9, 46] on span at bounding box center [12, 48] width 11 height 8
select select "service"
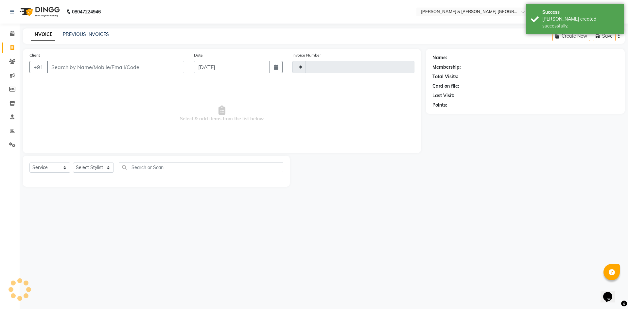
type input "0172"
select select "8717"
click at [65, 25] on div "08047224946 Select Location × [PERSON_NAME] & Guy Om [GEOGRAPHIC_DATA], Kowkoor…" at bounding box center [314, 154] width 628 height 309
click at [73, 35] on link "PREVIOUS INVOICES" at bounding box center [86, 34] width 46 height 6
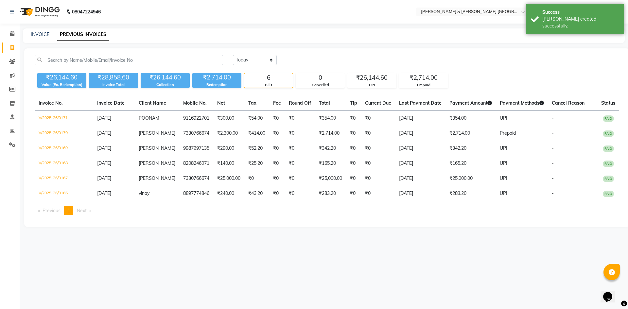
click at [197, 39] on div "INVOICE PREVIOUS INVOICES" at bounding box center [324, 35] width 602 height 15
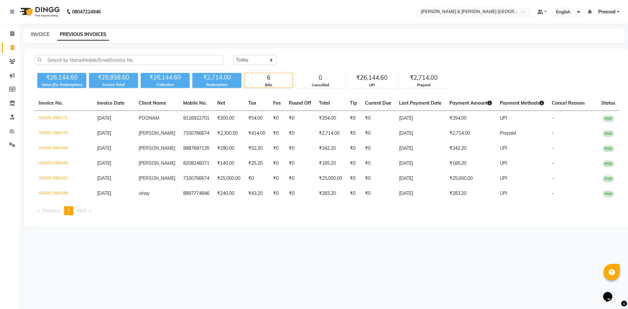
click at [41, 35] on link "INVOICE" at bounding box center [40, 34] width 19 height 6
select select "8717"
select select "service"
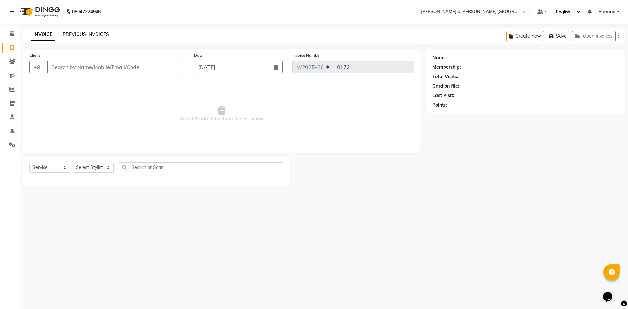
click at [66, 34] on link "PREVIOUS INVOICES" at bounding box center [86, 34] width 46 height 6
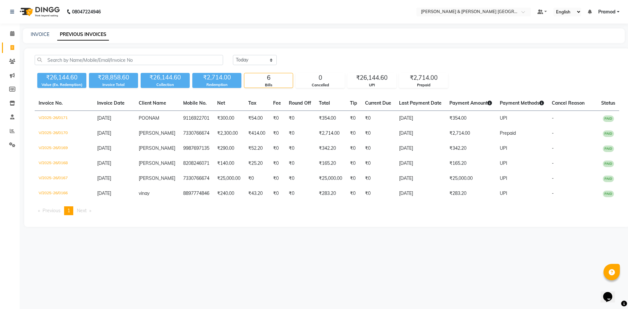
click at [41, 30] on div "INVOICE PREVIOUS INVOICES" at bounding box center [324, 35] width 602 height 15
click at [41, 35] on link "INVOICE" at bounding box center [40, 34] width 19 height 6
select select "8717"
select select "service"
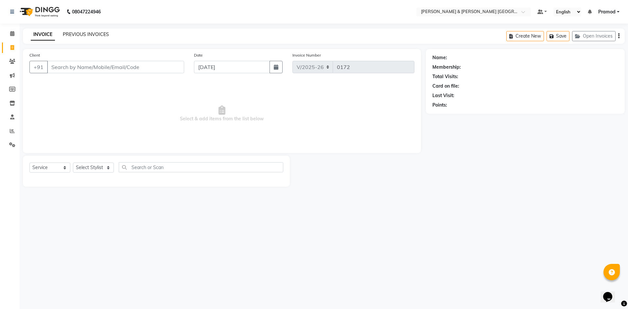
click at [85, 36] on link "PREVIOUS INVOICES" at bounding box center [86, 34] width 46 height 6
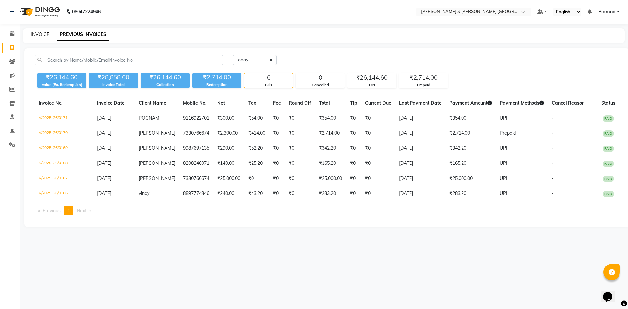
click at [38, 34] on link "INVOICE" at bounding box center [40, 34] width 19 height 6
select select "8717"
select select "service"
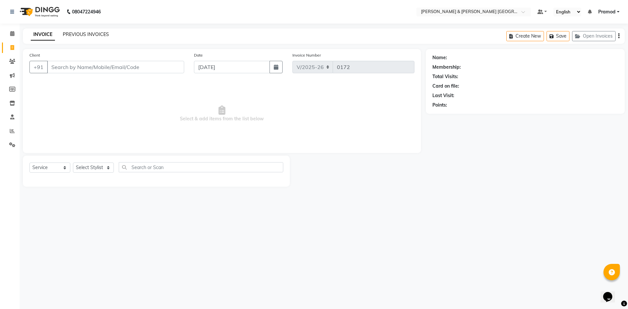
click at [79, 35] on link "PREVIOUS INVOICES" at bounding box center [86, 34] width 46 height 6
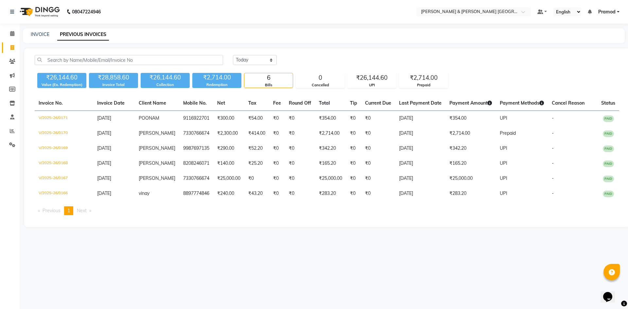
click at [30, 33] on div "INVOICE PREVIOUS INVOICES" at bounding box center [320, 34] width 594 height 7
click at [39, 36] on link "INVOICE" at bounding box center [40, 34] width 19 height 6
select select "service"
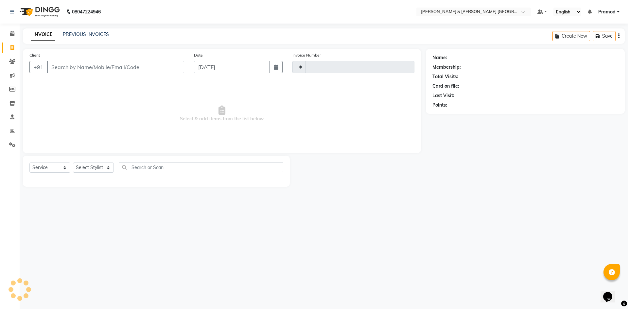
type input "0172"
select select "8717"
click at [91, 31] on div "INVOICE PREVIOUS INVOICES Create New Save Open Invoices" at bounding box center [324, 35] width 602 height 15
click at [86, 34] on link "PREVIOUS INVOICES" at bounding box center [86, 34] width 46 height 6
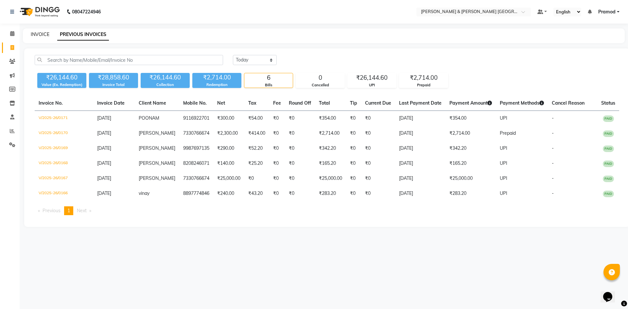
click at [45, 37] on link "INVOICE" at bounding box center [40, 34] width 19 height 6
select select "8717"
select select "service"
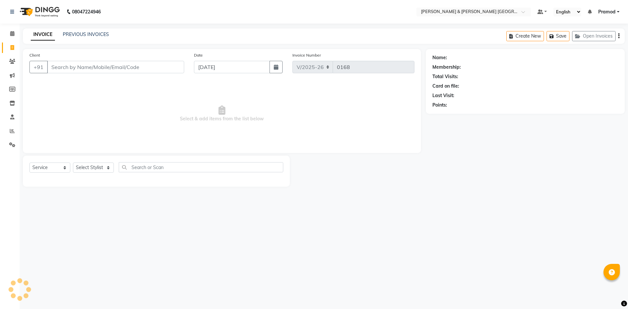
select select "8717"
select select "service"
click at [80, 167] on select "Select Stylist [PERSON_NAME] [PERSON_NAME] [PERSON_NAME] [PERSON_NAME] Shabbu […" at bounding box center [93, 168] width 41 height 10
select select "88026"
click at [73, 163] on select "Select Stylist [PERSON_NAME] [PERSON_NAME] [PERSON_NAME] [PERSON_NAME] Shabbu […" at bounding box center [93, 168] width 41 height 10
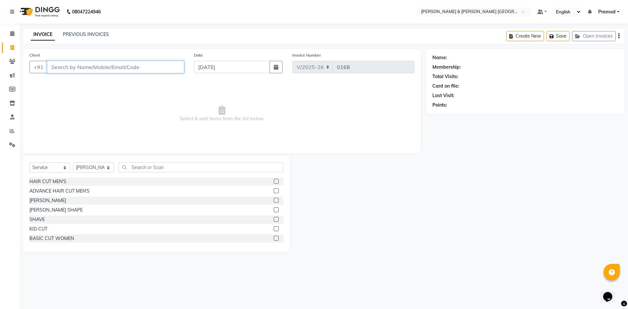
click at [108, 68] on input "Client" at bounding box center [115, 67] width 137 height 12
click at [142, 171] on input "text" at bounding box center [201, 167] width 165 height 10
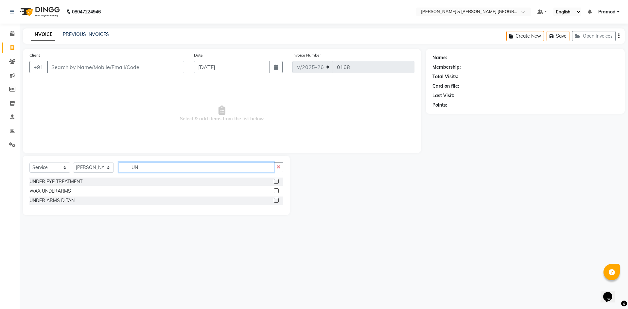
type input "U"
type input "UNDER"
click at [279, 192] on label at bounding box center [276, 191] width 5 height 5
click at [278, 192] on input "checkbox" at bounding box center [276, 191] width 4 height 4
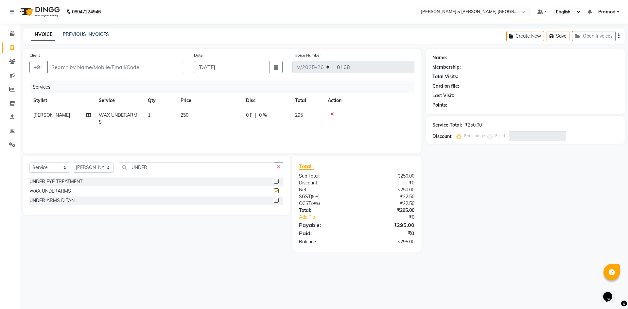
checkbox input "false"
click at [195, 116] on td "250" at bounding box center [209, 119] width 65 height 22
select select "88026"
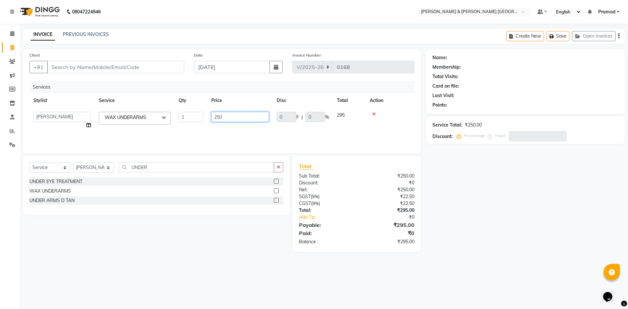
click at [229, 121] on input "250" at bounding box center [240, 117] width 58 height 10
type input "2"
type input "140"
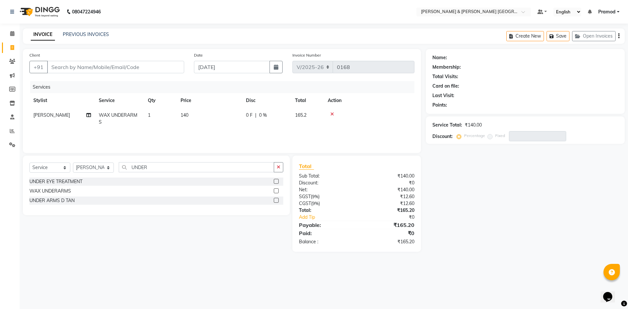
drag, startPoint x: 351, startPoint y: 36, endPoint x: 478, endPoint y: 0, distance: 131.3
click at [354, 36] on div "INVOICE PREVIOUS INVOICES Create New Save Open Invoices" at bounding box center [324, 35] width 602 height 15
click at [183, 22] on nav "08047224946 Select Location × [PERSON_NAME] & Guy Om [GEOGRAPHIC_DATA], Kowkoor…" at bounding box center [314, 12] width 628 height 24
click at [54, 61] on input "Client" at bounding box center [115, 67] width 137 height 12
type input "8"
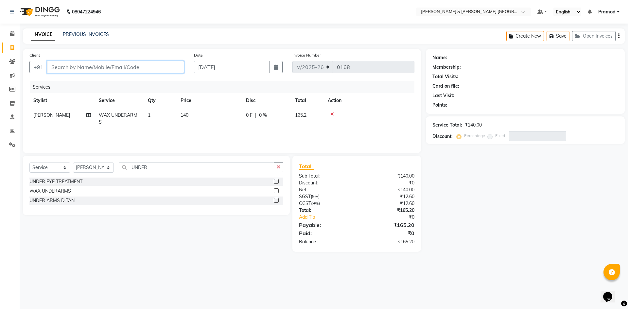
type input "0"
type input "8208246071"
click at [165, 70] on span "Add Client" at bounding box center [167, 67] width 26 height 7
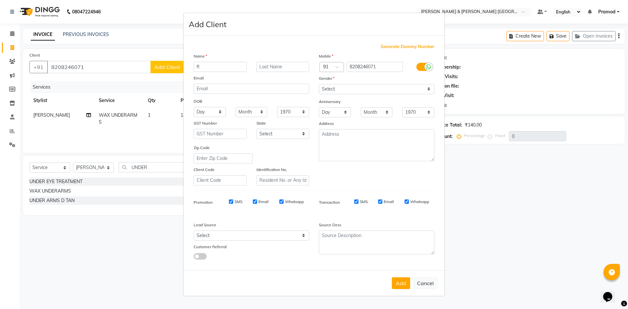
type input "f"
type input "[PERSON_NAME]"
click at [339, 81] on div "Gender" at bounding box center [376, 79] width 125 height 9
click at [336, 89] on select "Select [DEMOGRAPHIC_DATA] [DEMOGRAPHIC_DATA] Other Prefer Not To Say" at bounding box center [377, 89] width 116 height 10
select select "[DEMOGRAPHIC_DATA]"
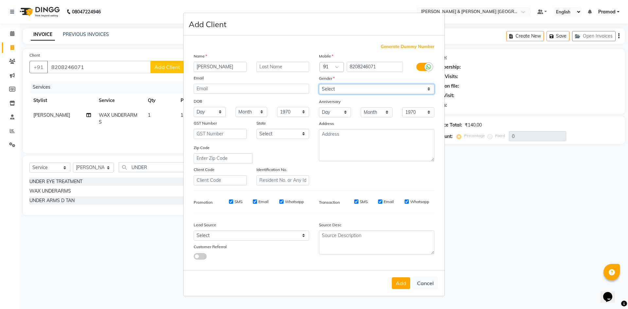
click at [319, 84] on select "Select [DEMOGRAPHIC_DATA] [DEMOGRAPHIC_DATA] Other Prefer Not To Say" at bounding box center [377, 89] width 116 height 10
click at [404, 284] on button "Add" at bounding box center [401, 284] width 18 height 12
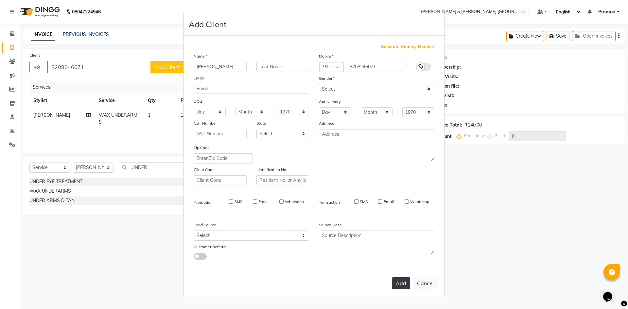
select select
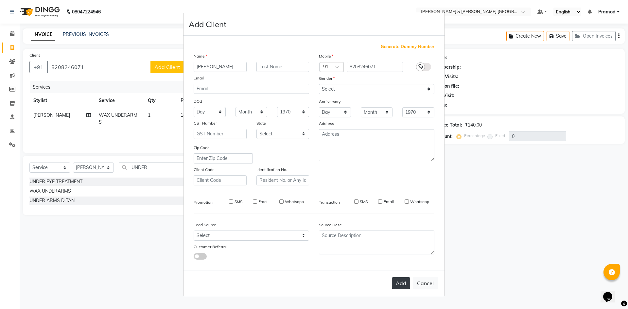
select select
checkbox input "false"
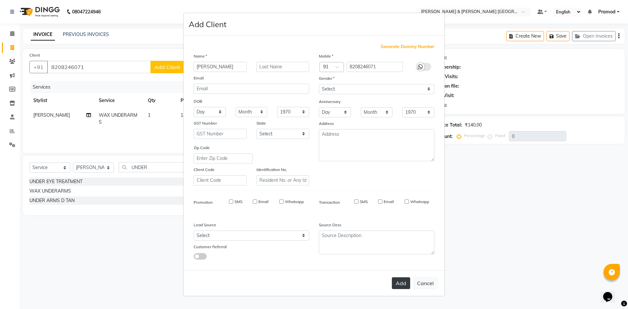
checkbox input "false"
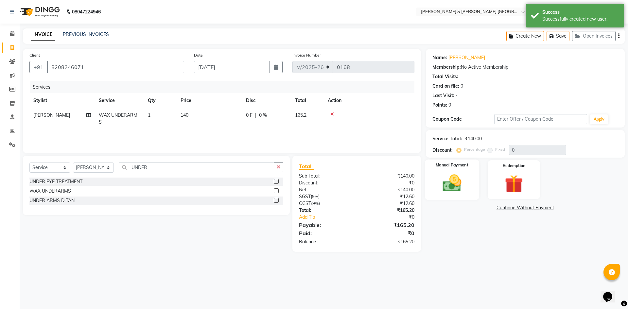
click at [453, 180] on img at bounding box center [452, 183] width 30 height 22
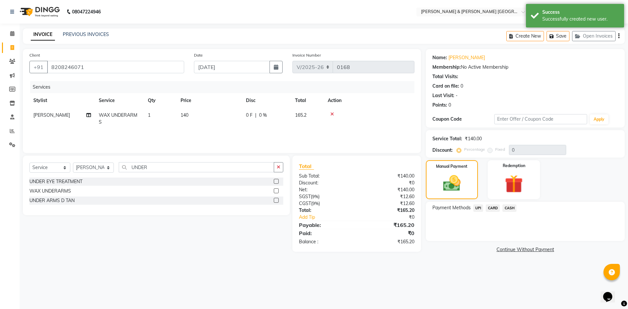
click at [475, 209] on span "UPI" at bounding box center [479, 209] width 10 height 8
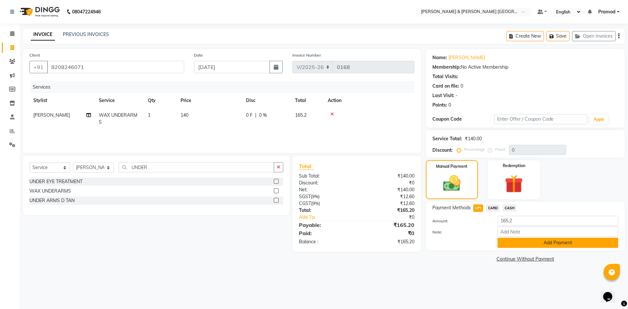
click at [515, 244] on button "Add Payment" at bounding box center [558, 243] width 121 height 10
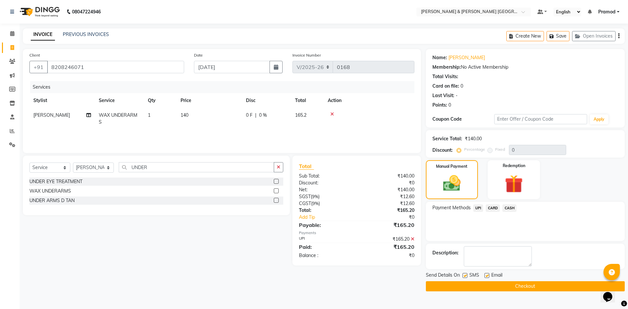
click at [494, 285] on button "Checkout" at bounding box center [525, 286] width 199 height 10
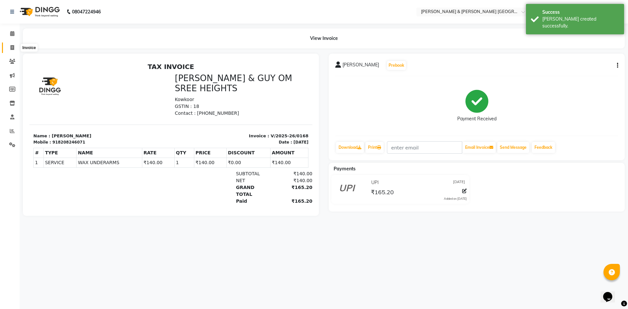
drag, startPoint x: 12, startPoint y: 46, endPoint x: 35, endPoint y: 46, distance: 22.9
click at [12, 46] on icon at bounding box center [12, 47] width 4 height 5
select select "8717"
select select "service"
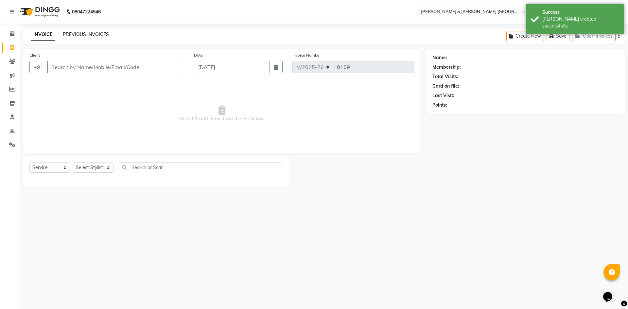
click at [94, 32] on link "PREVIOUS INVOICES" at bounding box center [86, 34] width 46 height 6
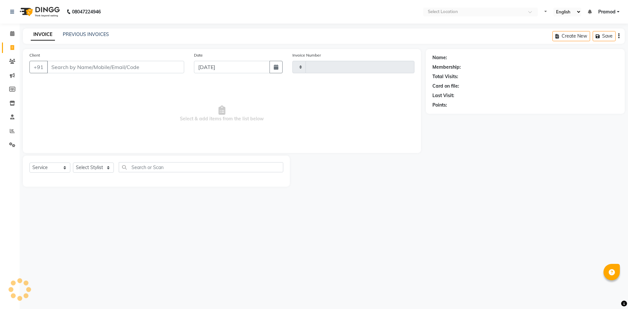
select select "service"
type input "0171"
select select "8717"
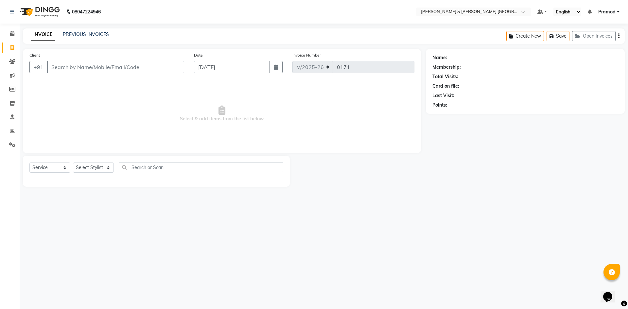
click at [89, 30] on div "INVOICE PREVIOUS INVOICES Create New Save Open Invoices" at bounding box center [324, 35] width 602 height 15
click at [93, 32] on link "PREVIOUS INVOICES" at bounding box center [86, 34] width 46 height 6
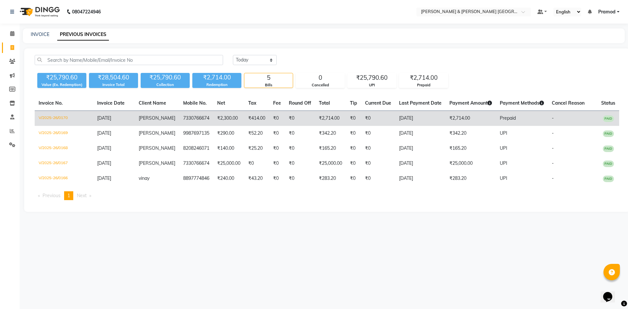
click at [50, 113] on td "V/2025-26/0170" at bounding box center [64, 118] width 59 height 15
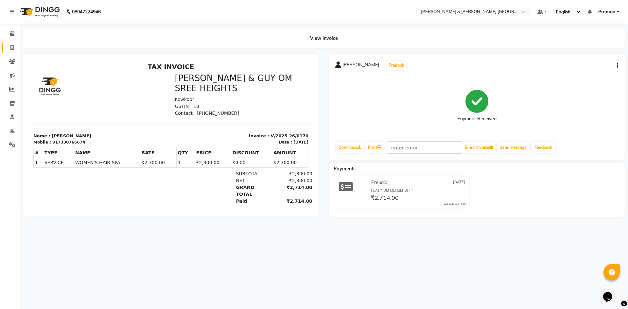
click at [13, 52] on link "Invoice" at bounding box center [10, 48] width 16 height 11
select select "service"
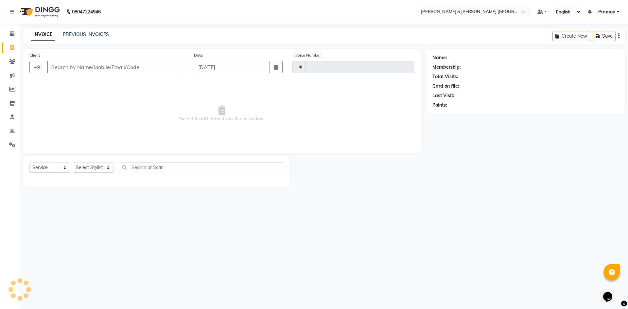
type input "0171"
select select "8717"
click at [69, 33] on link "PREVIOUS INVOICES" at bounding box center [86, 34] width 46 height 6
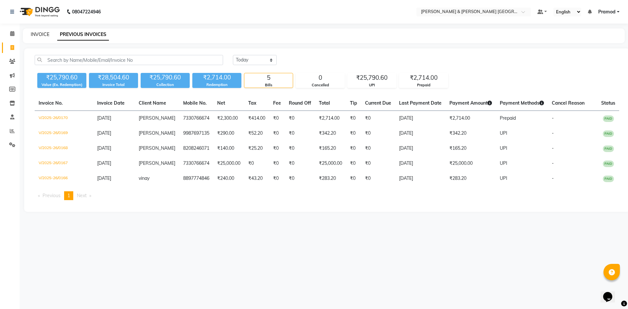
click at [41, 35] on link "INVOICE" at bounding box center [40, 34] width 19 height 6
select select "8717"
select select "service"
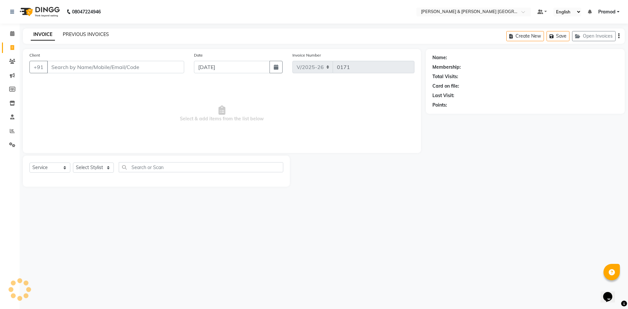
click at [64, 36] on link "PREVIOUS INVOICES" at bounding box center [86, 34] width 46 height 6
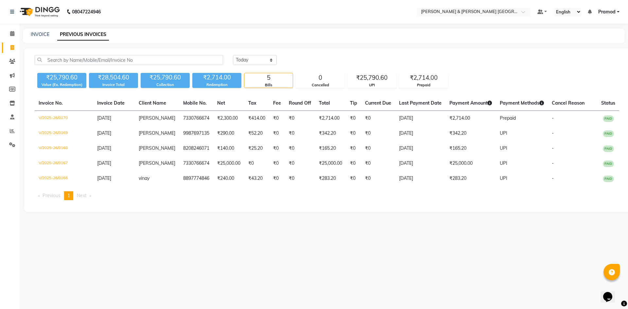
click at [39, 39] on div "INVOICE PREVIOUS INVOICES" at bounding box center [324, 35] width 602 height 15
click at [43, 34] on link "INVOICE" at bounding box center [40, 34] width 19 height 6
select select "8717"
select select "service"
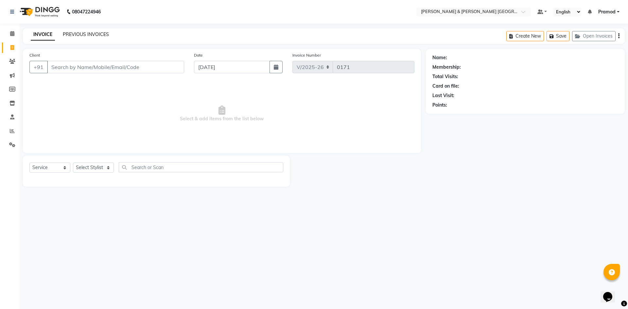
click at [74, 36] on link "PREVIOUS INVOICES" at bounding box center [86, 34] width 46 height 6
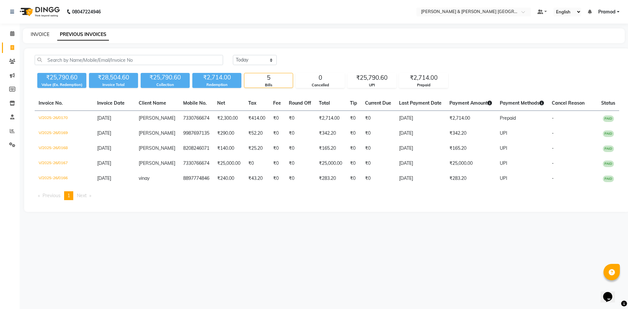
click at [40, 32] on link "INVOICE" at bounding box center [40, 34] width 19 height 6
select select "8717"
select select "service"
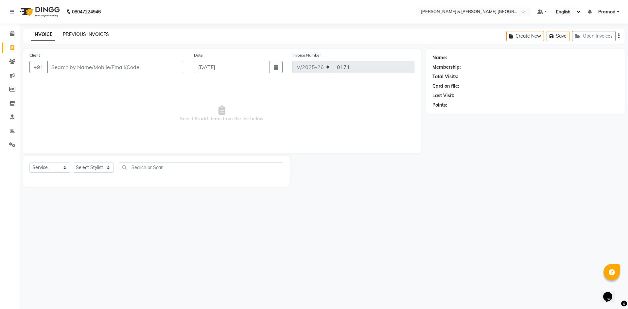
click at [87, 35] on link "PREVIOUS INVOICES" at bounding box center [86, 34] width 46 height 6
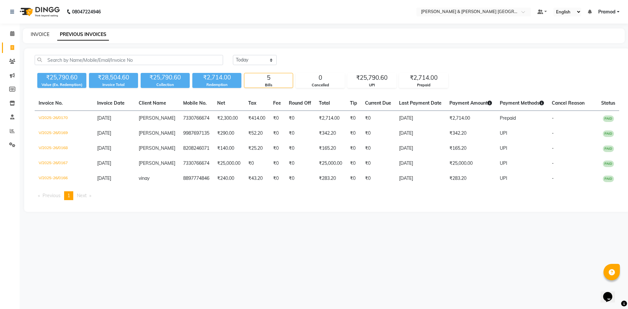
click at [43, 34] on link "INVOICE" at bounding box center [40, 34] width 19 height 6
select select "service"
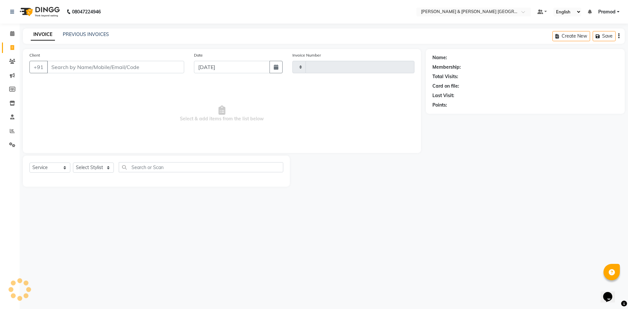
type input "0171"
select select "8717"
click at [80, 32] on link "PREVIOUS INVOICES" at bounding box center [86, 34] width 46 height 6
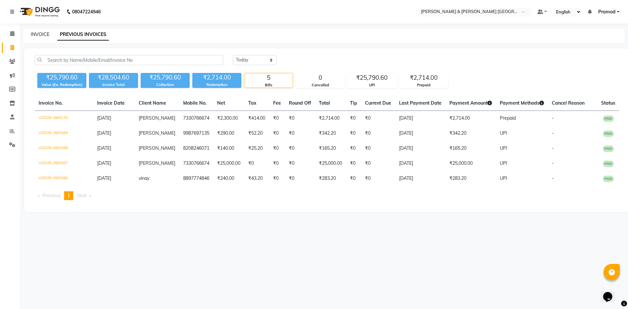
click at [42, 35] on link "INVOICE" at bounding box center [40, 34] width 19 height 6
select select "8717"
select select "service"
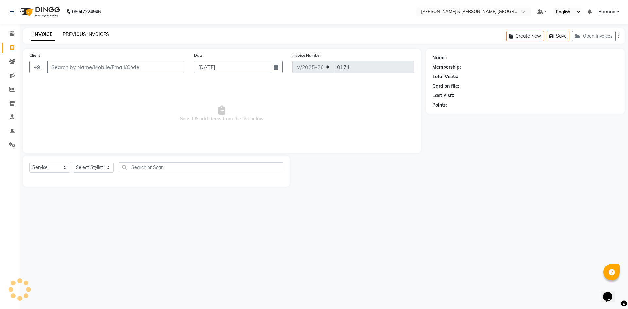
click at [70, 35] on link "PREVIOUS INVOICES" at bounding box center [86, 34] width 46 height 6
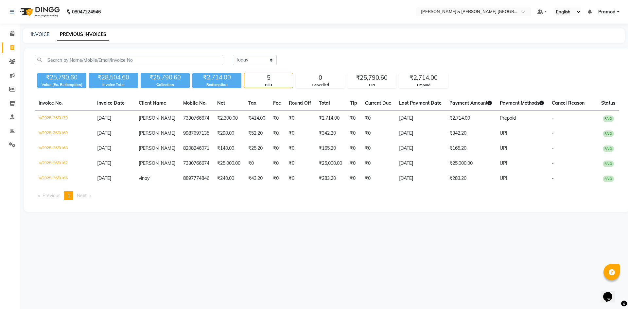
click at [131, 28] on div "INVOICE PREVIOUS INVOICES" at bounding box center [324, 35] width 602 height 15
